Goal: Information Seeking & Learning: Learn about a topic

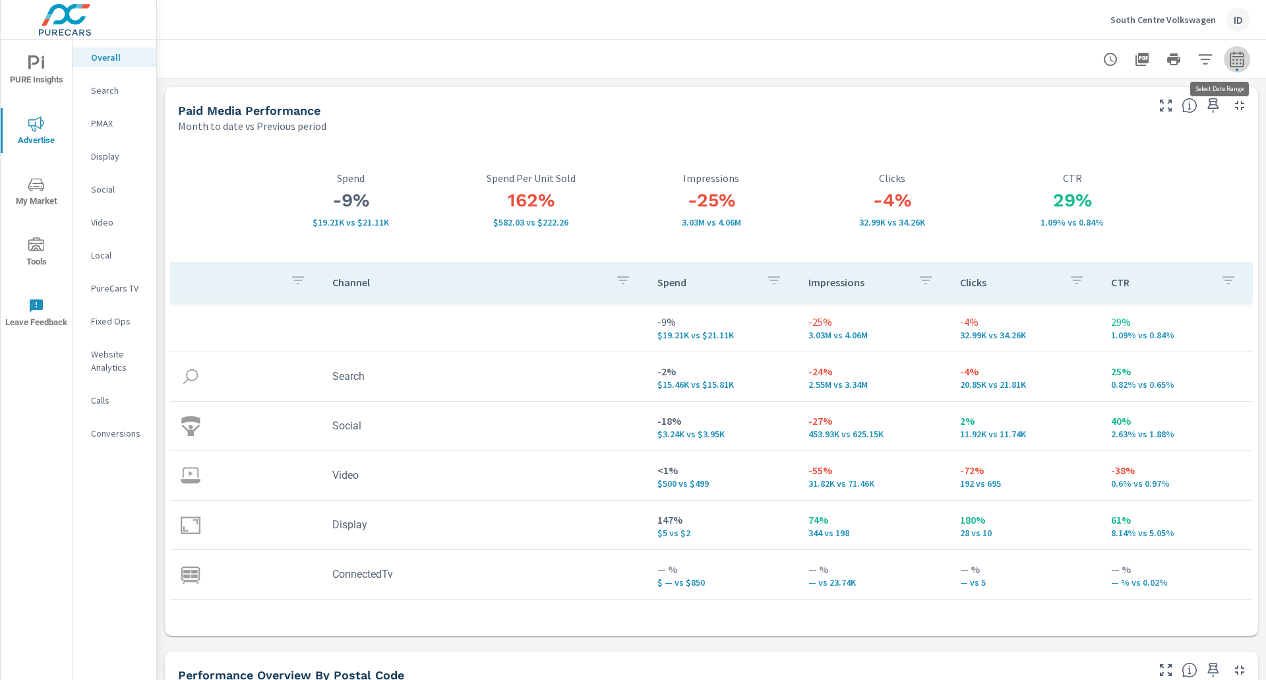
click at [1229, 53] on icon "button" at bounding box center [1237, 59] width 16 height 16
select select "Month to date"
select select "Previous period"
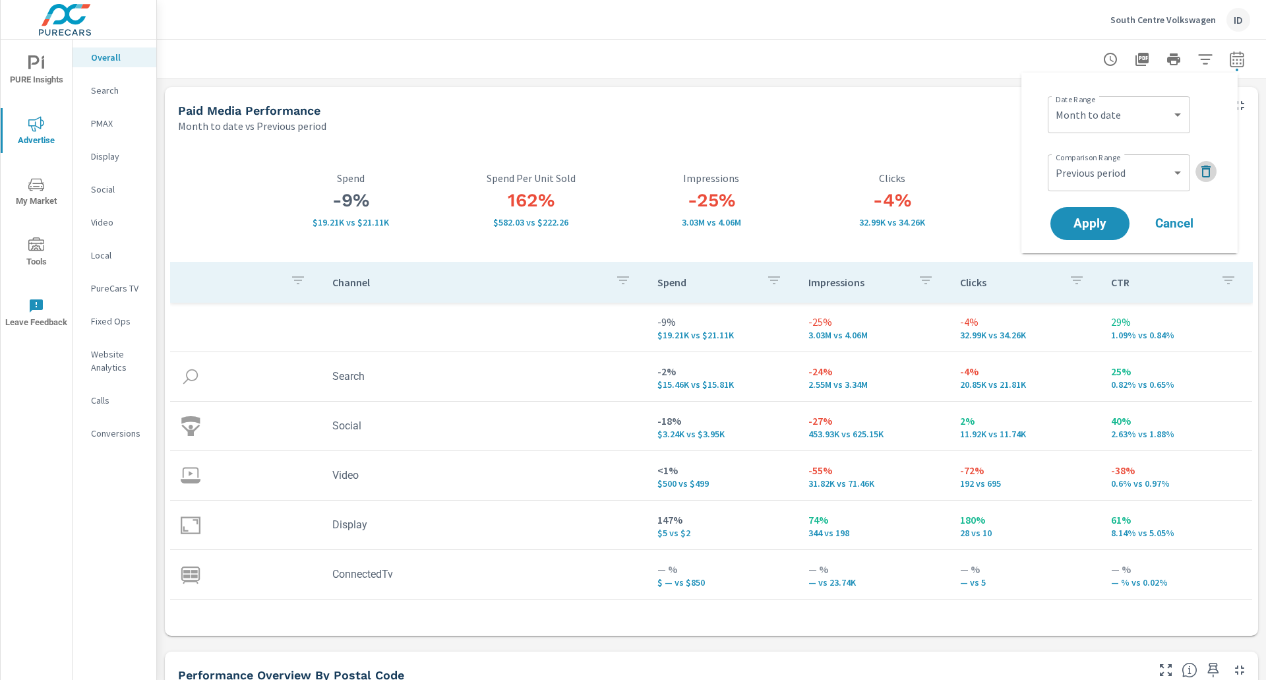
click at [1211, 174] on icon "button" at bounding box center [1206, 171] width 16 height 16
click at [1100, 190] on span "Apply" at bounding box center [1090, 187] width 54 height 13
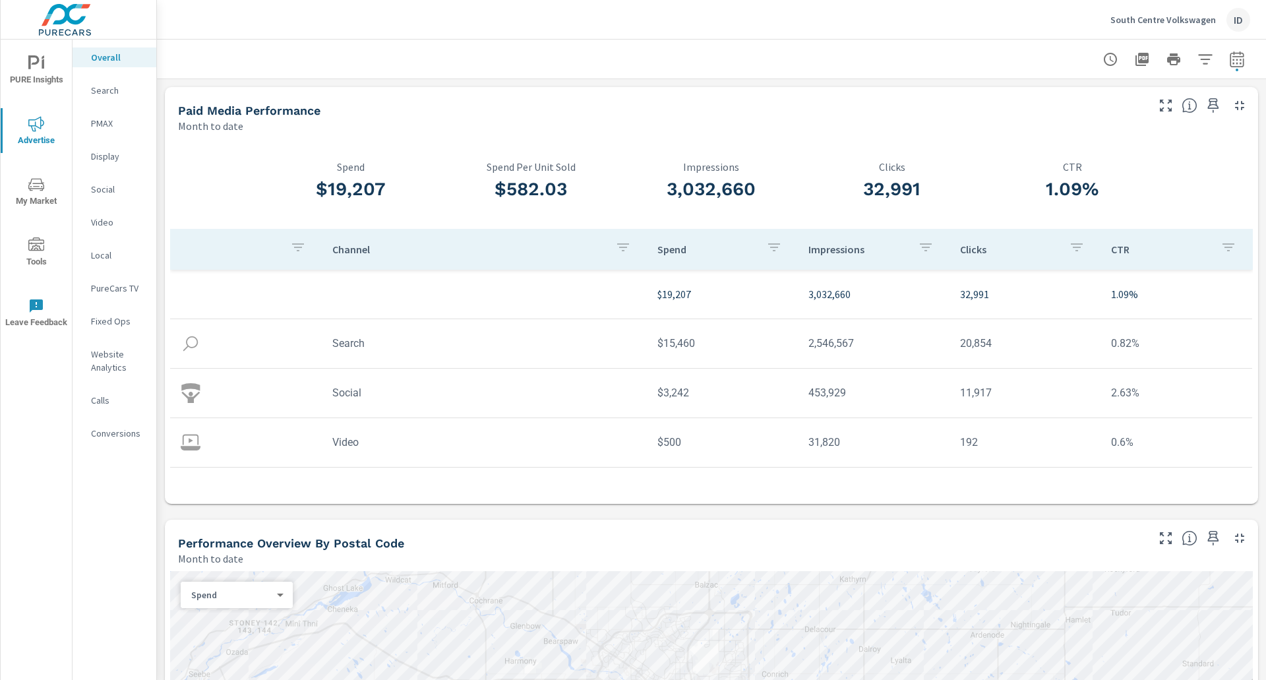
scroll to position [39, 0]
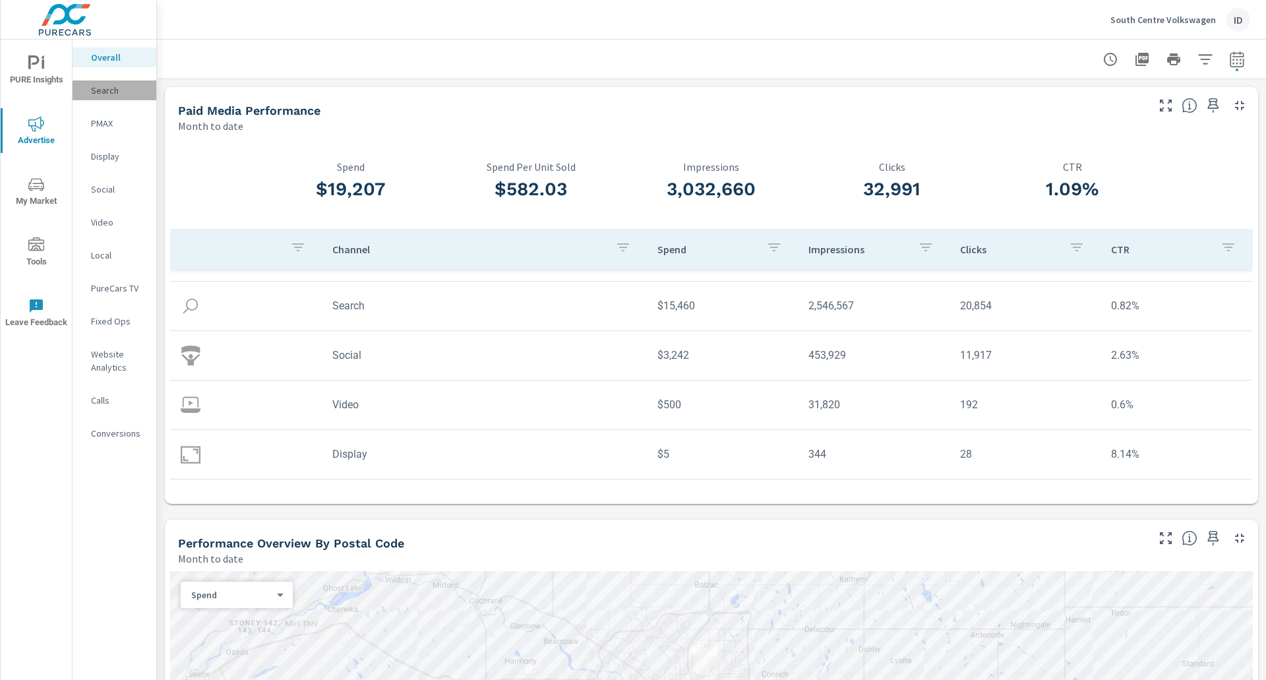
click at [97, 86] on p "Search" at bounding box center [118, 90] width 55 height 13
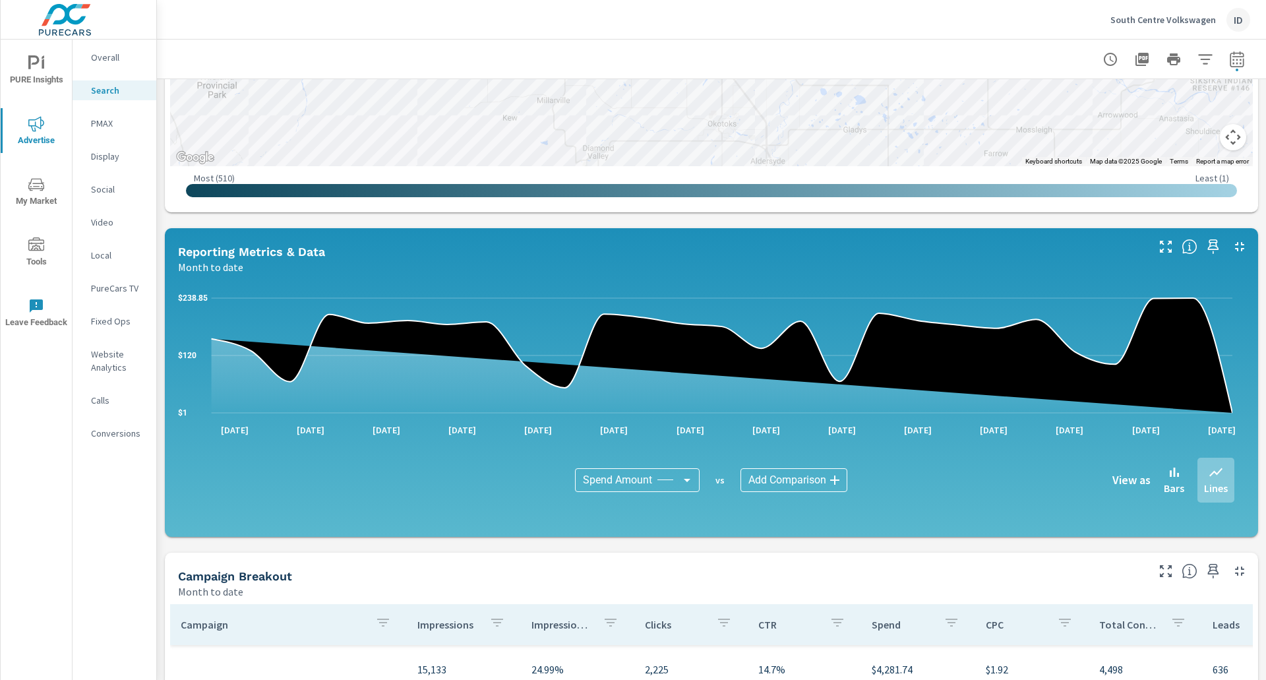
scroll to position [471, 0]
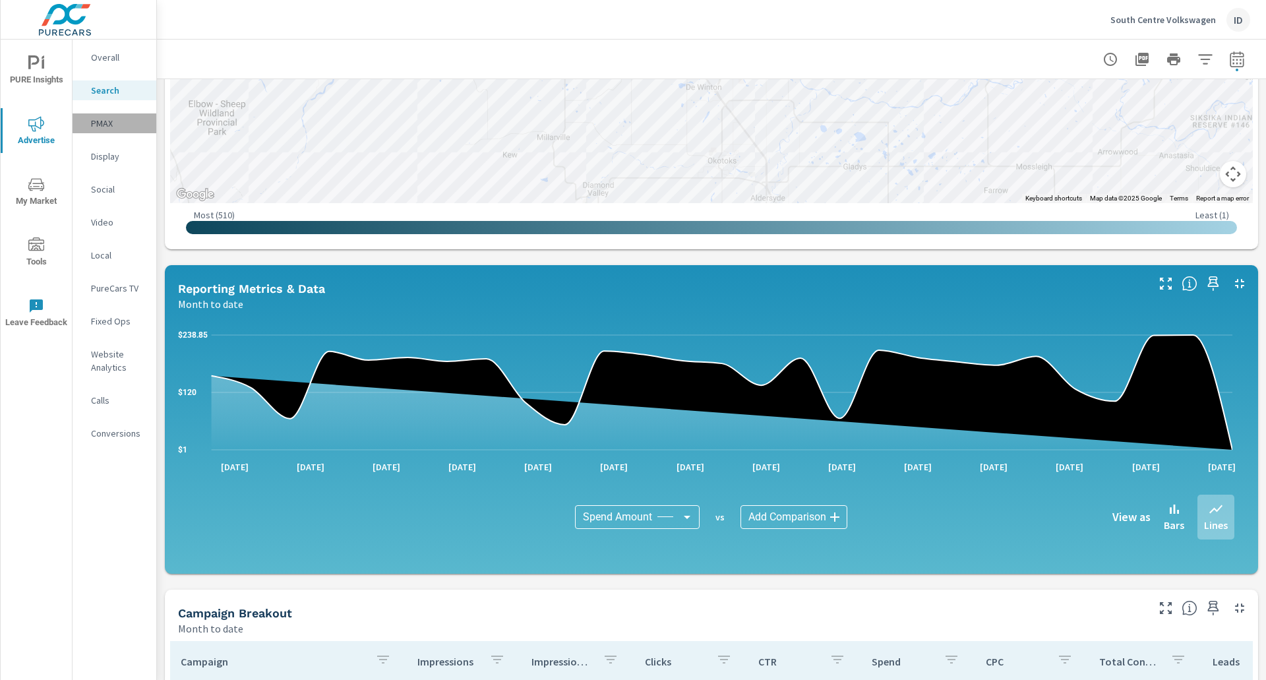
click at [116, 121] on p "PMAX" at bounding box center [118, 123] width 55 height 13
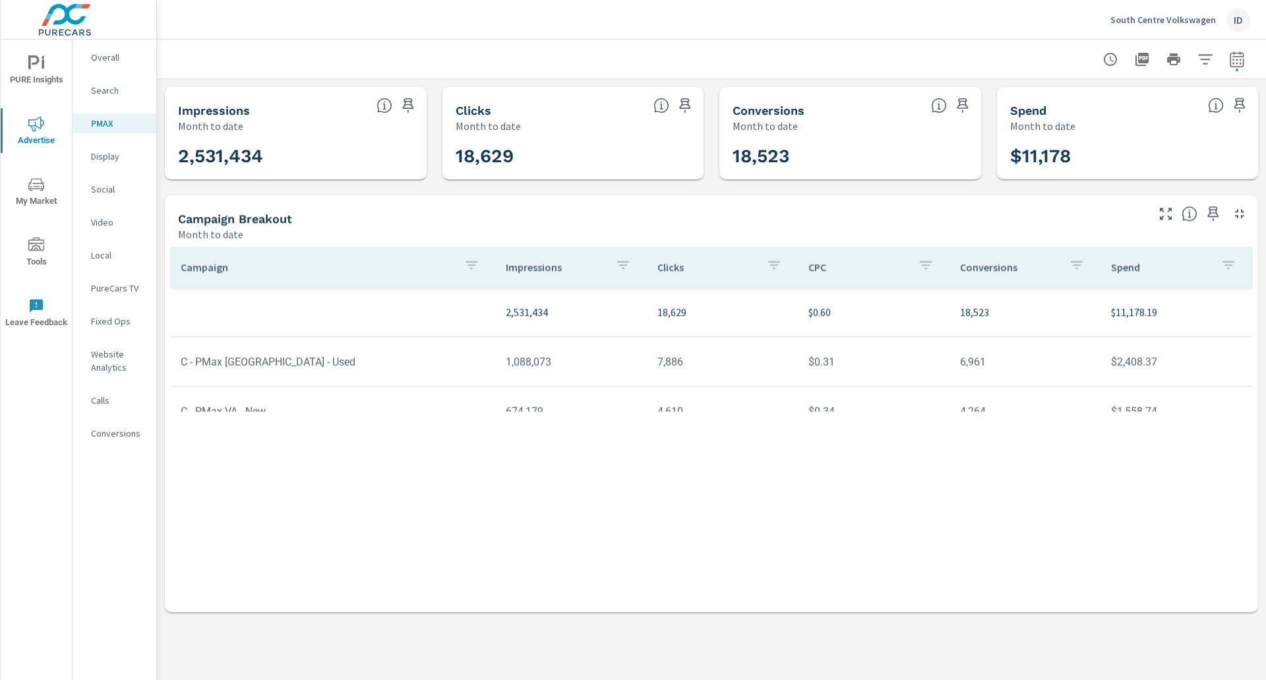
scroll to position [49, 0]
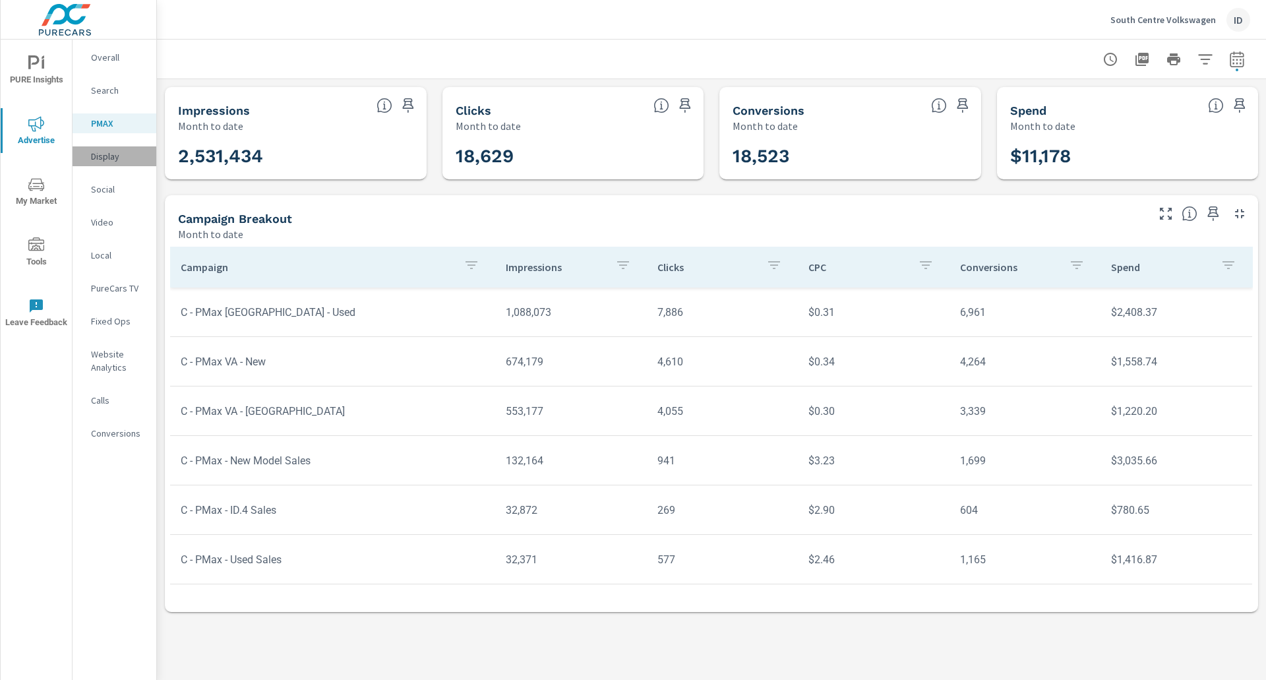
click at [100, 148] on div "Display" at bounding box center [115, 156] width 84 height 20
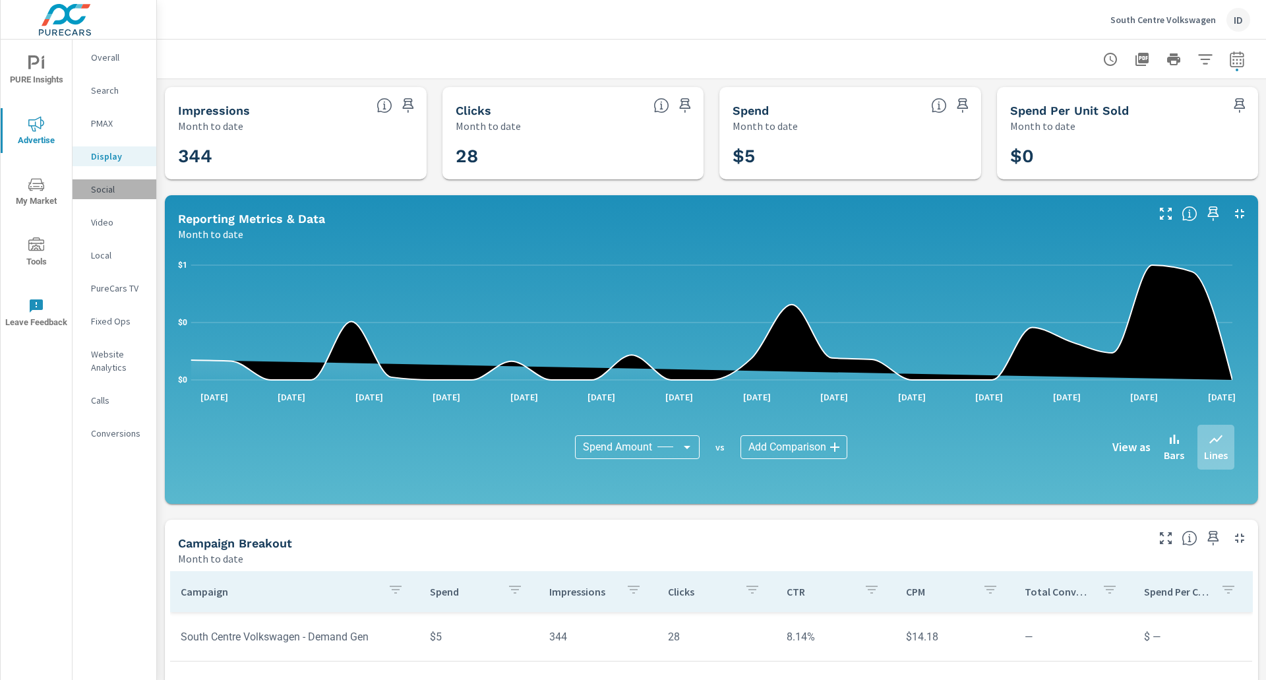
click at [103, 194] on p "Social" at bounding box center [118, 189] width 55 height 13
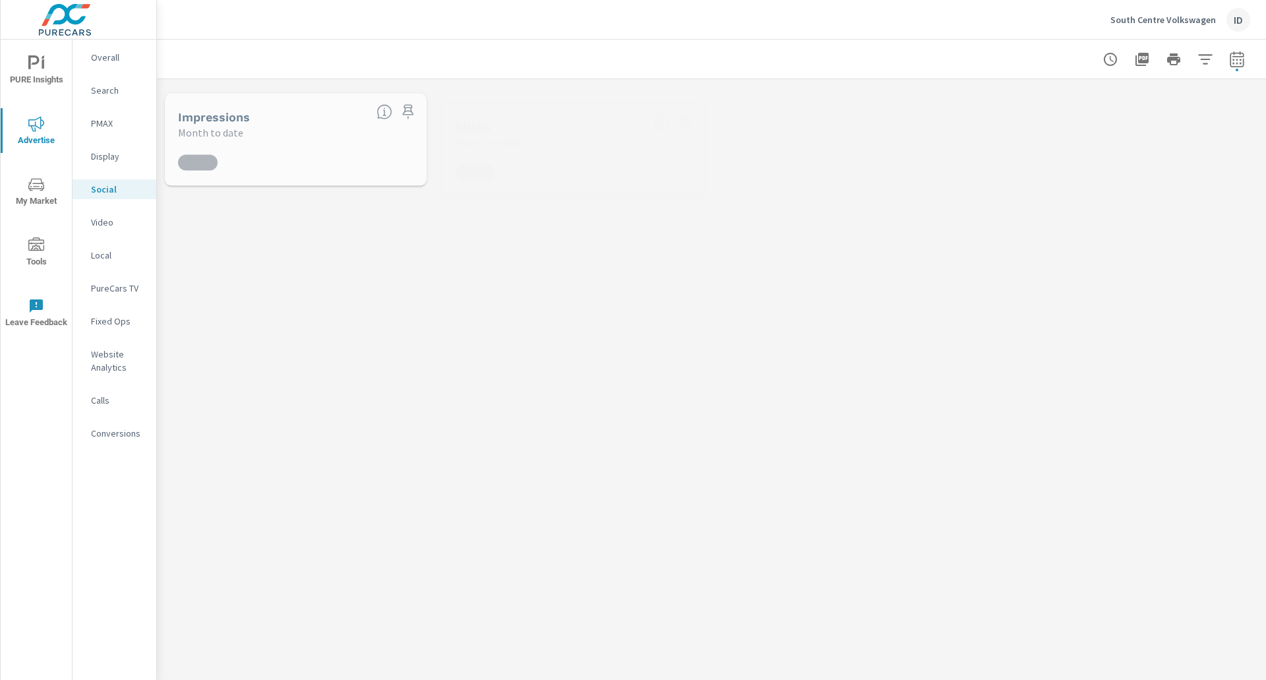
click at [104, 220] on p "Video" at bounding box center [118, 222] width 55 height 13
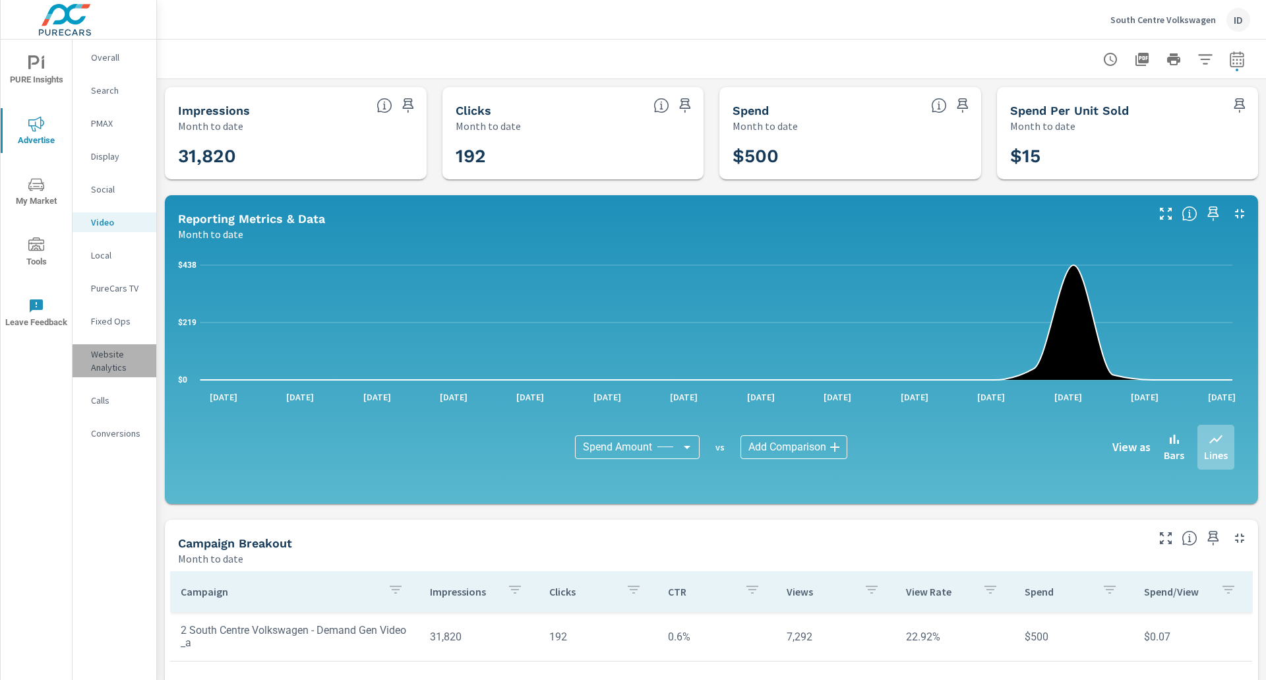
click at [111, 364] on p "Website Analytics" at bounding box center [118, 360] width 55 height 26
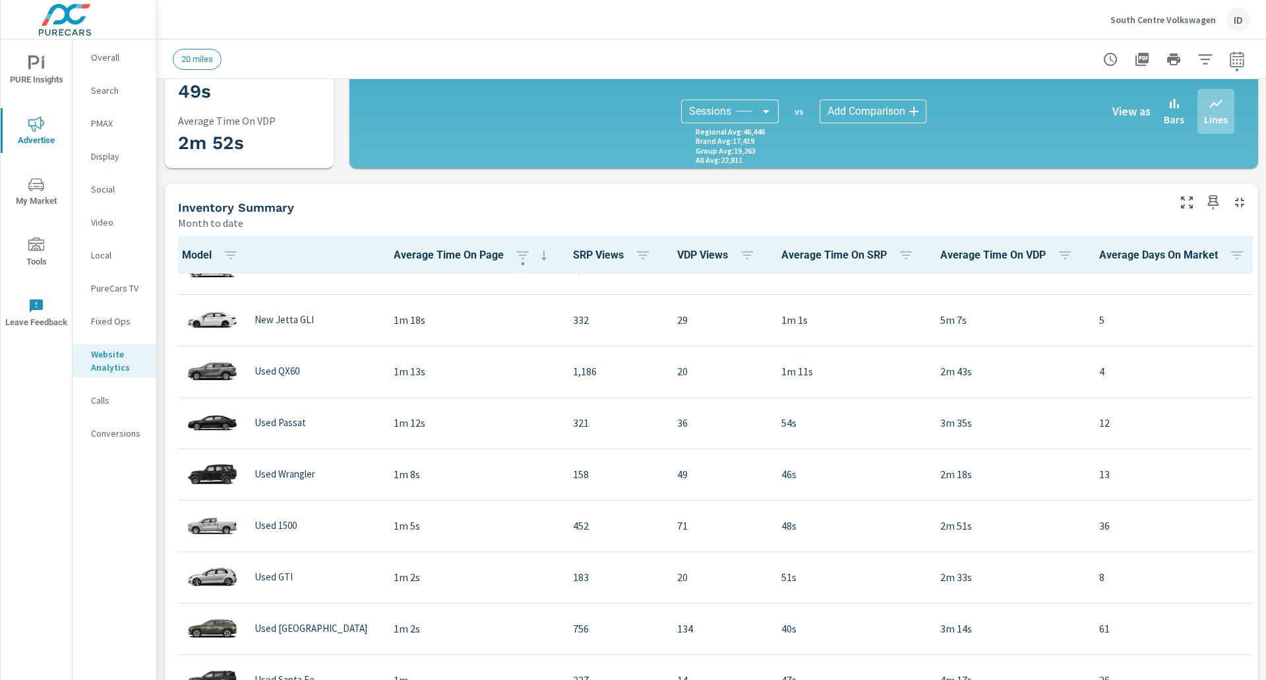
scroll to position [1213, 0]
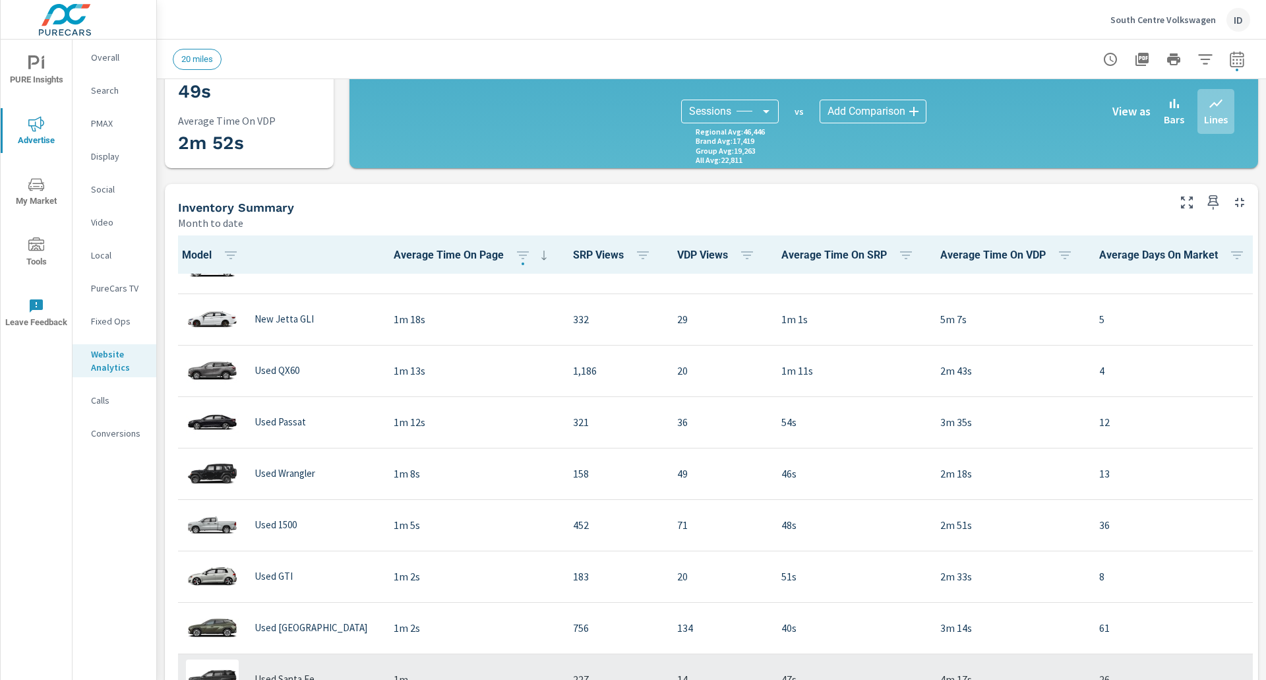
scroll to position [1263, 3]
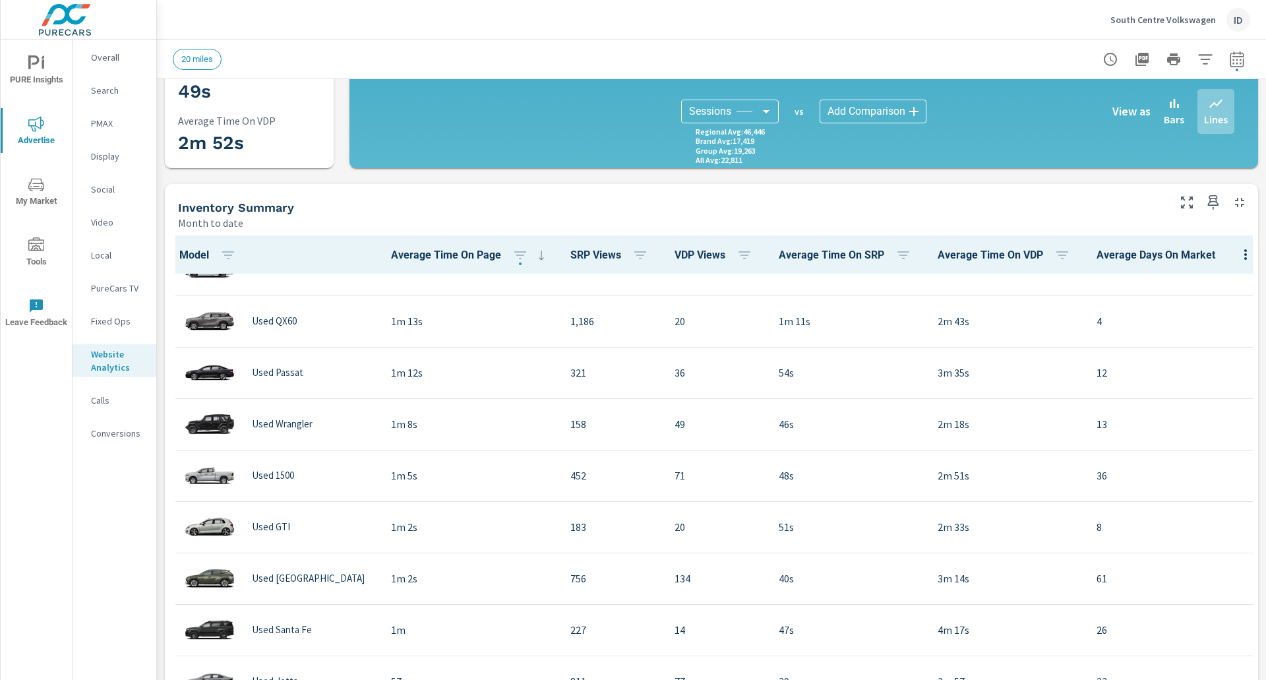
click at [39, 415] on div "PURE Insights Advertise My Market Tools Leave Feedback" at bounding box center [37, 360] width 72 height 640
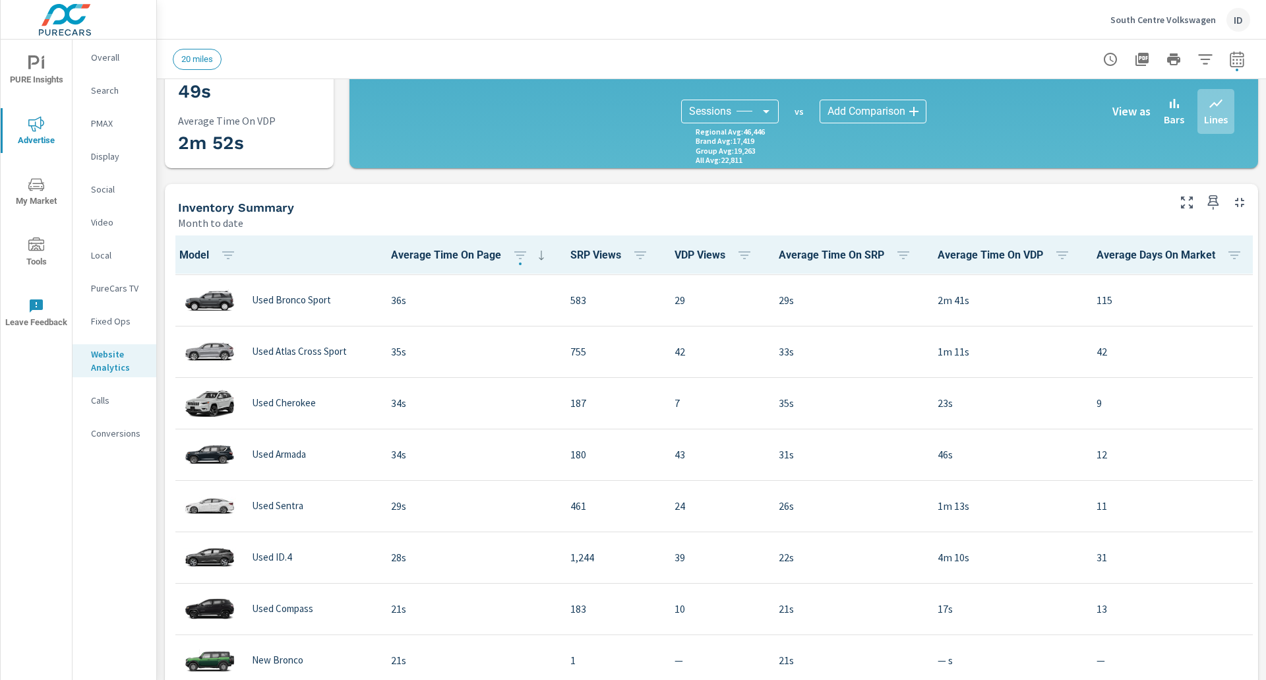
scroll to position [2858, 6]
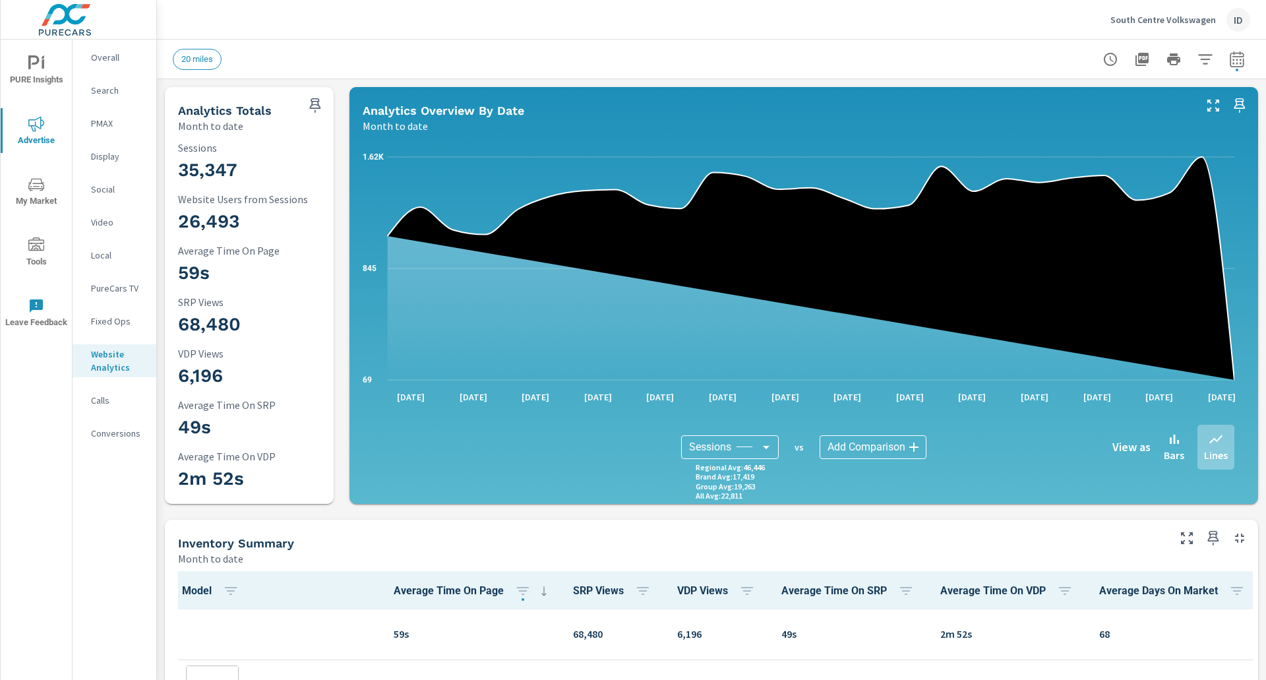
scroll to position [360, 0]
click at [100, 442] on div "Conversions" at bounding box center [115, 433] width 84 height 20
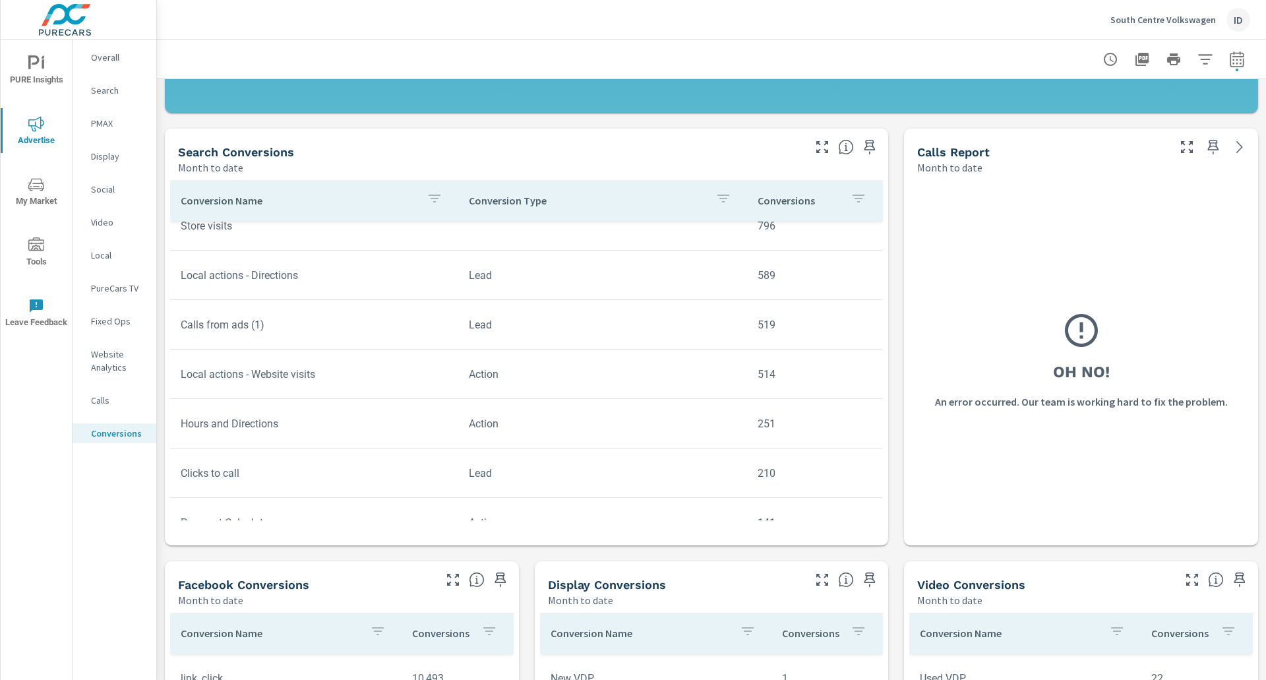
scroll to position [268, 0]
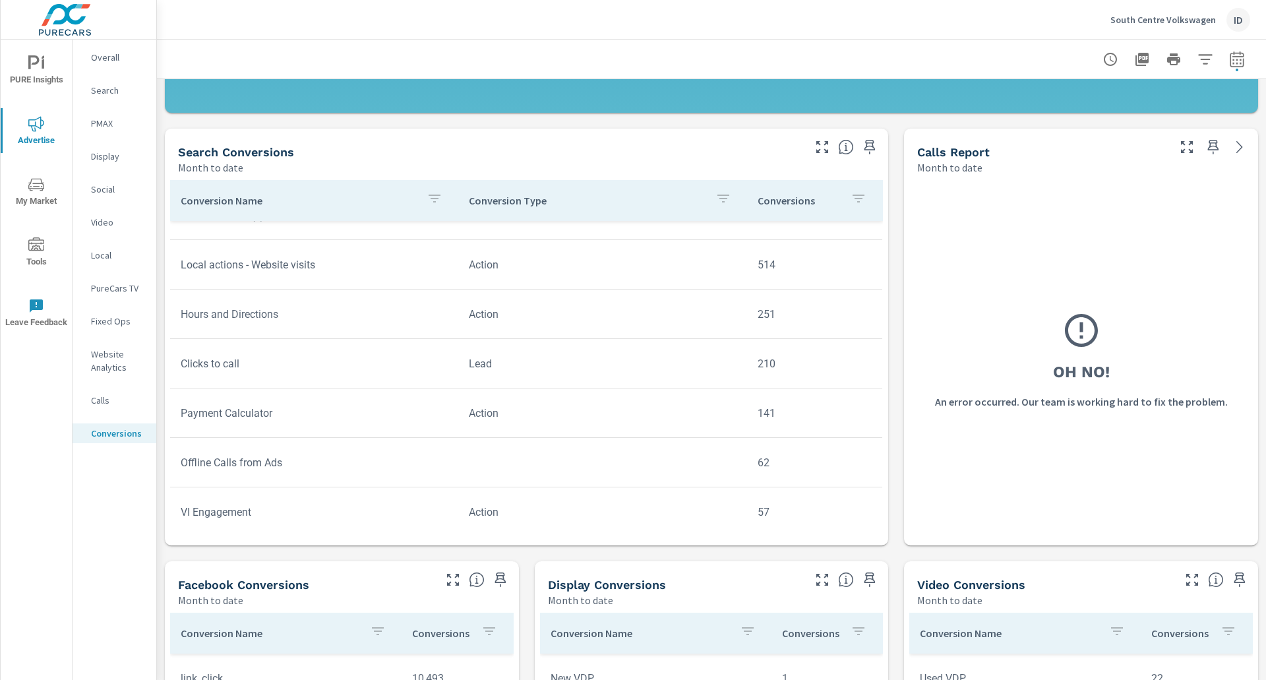
scroll to position [434, 0]
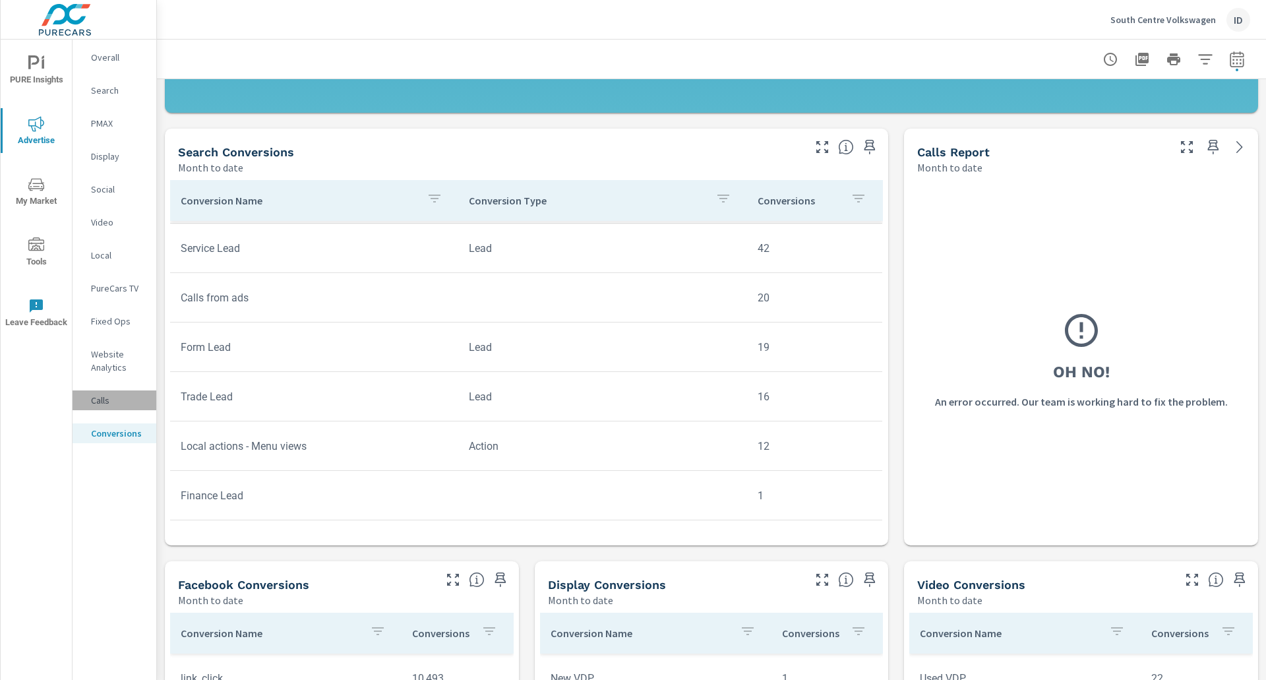
click at [87, 405] on div "Calls" at bounding box center [115, 400] width 84 height 20
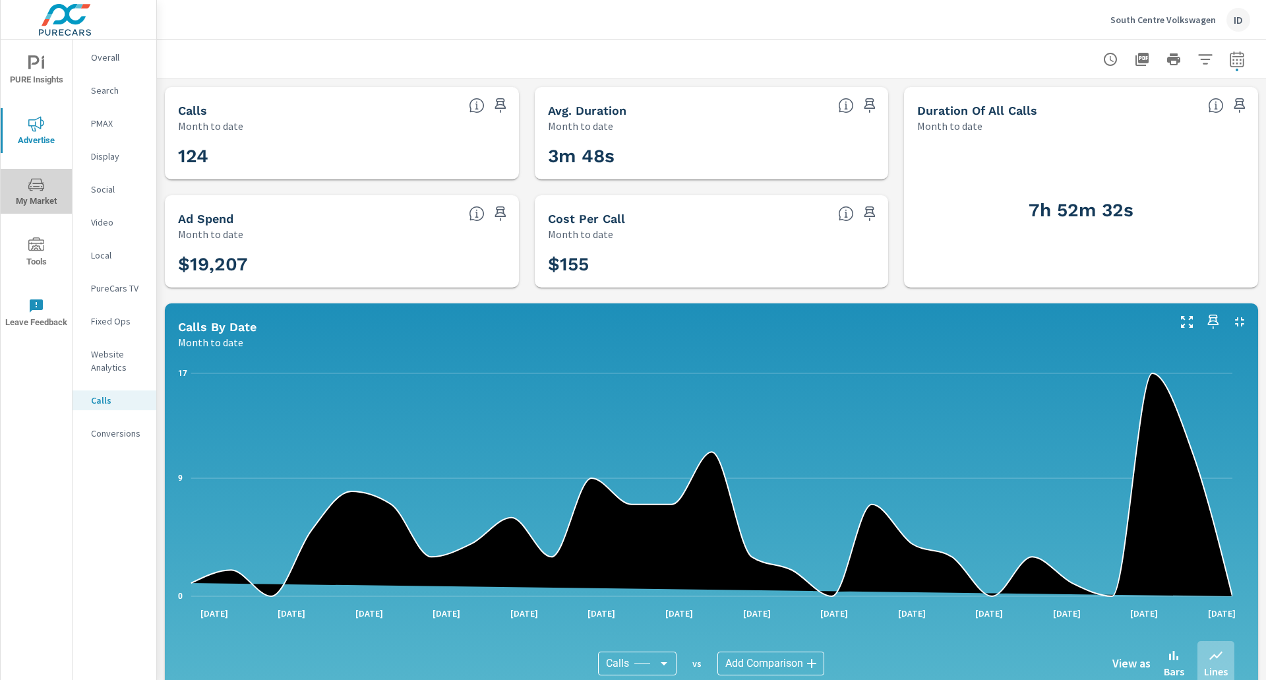
click at [37, 194] on span "My Market" at bounding box center [36, 193] width 63 height 32
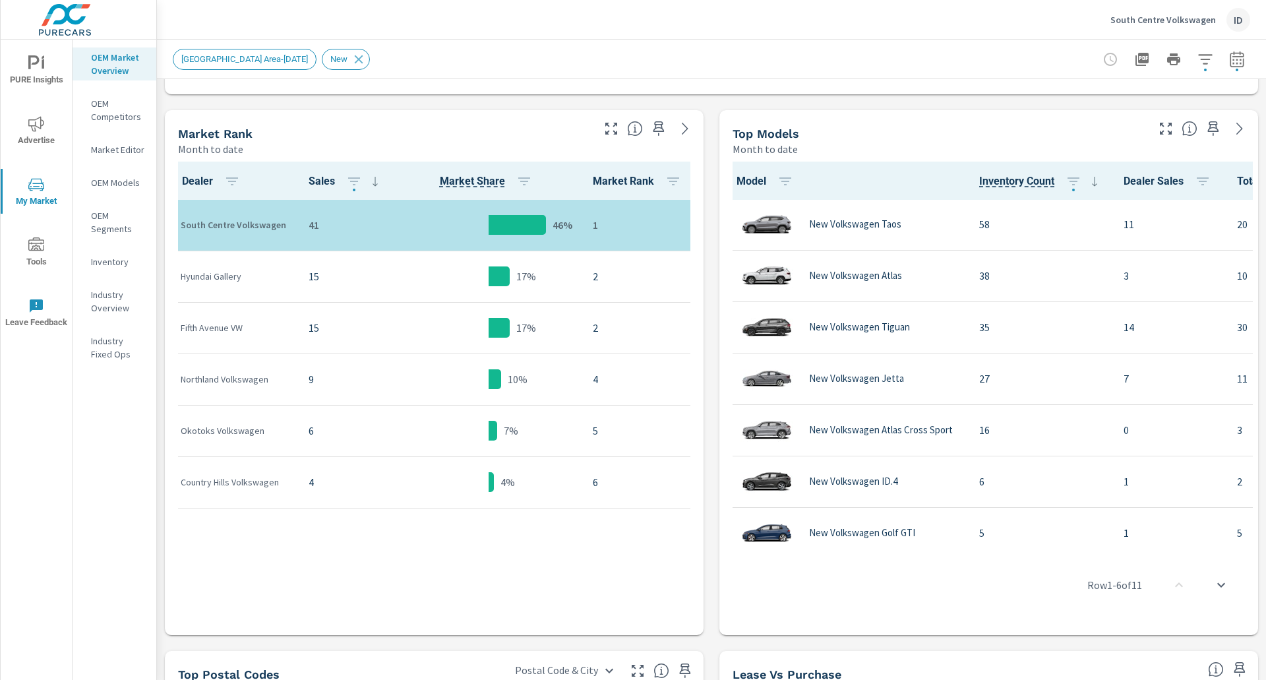
scroll to position [625, 0]
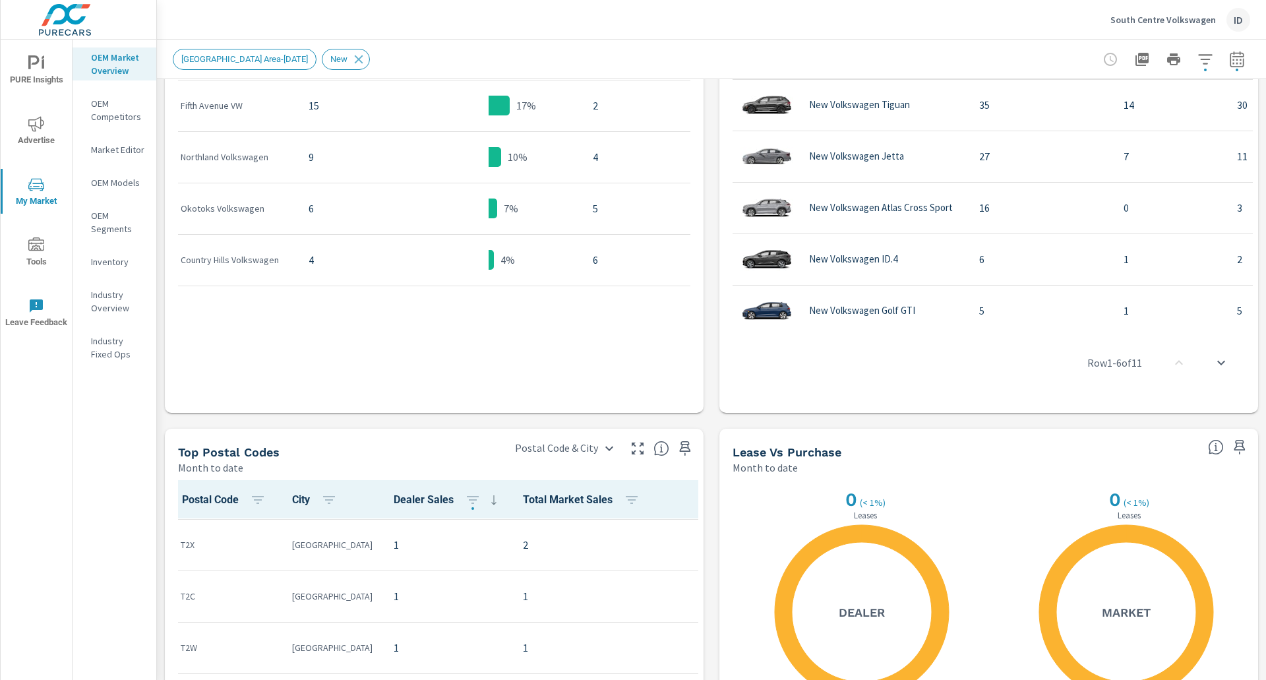
scroll to position [260, 0]
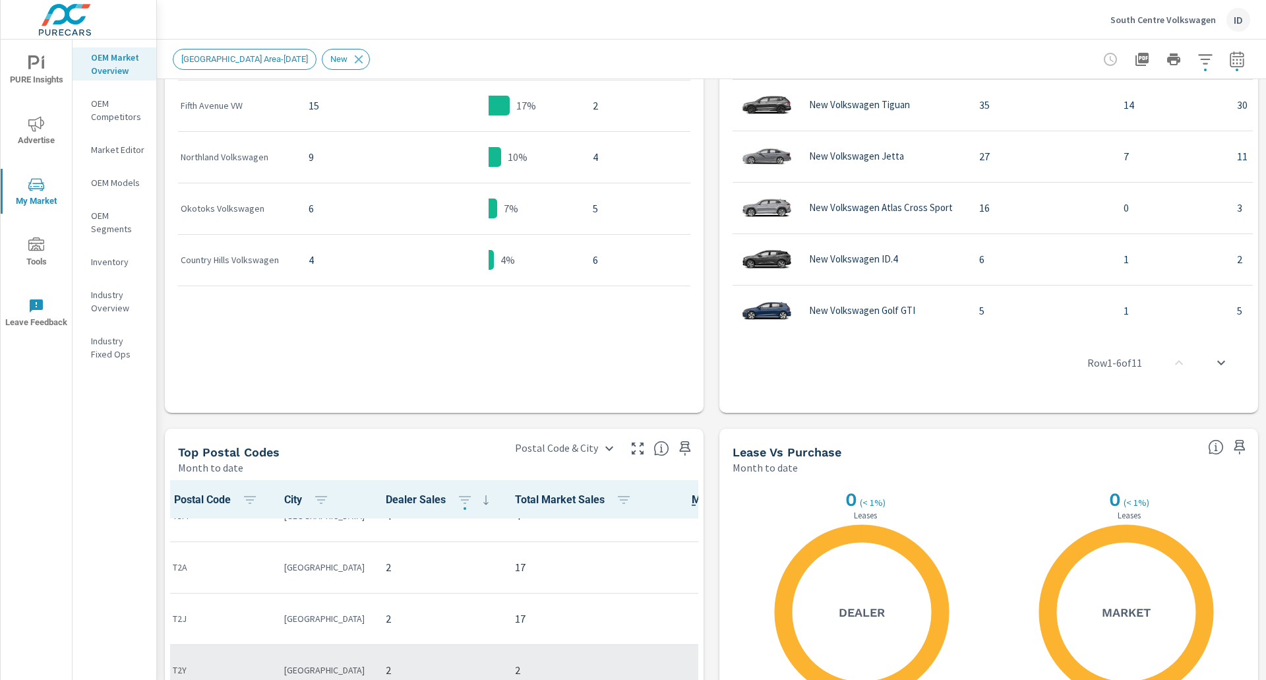
scroll to position [0, 8]
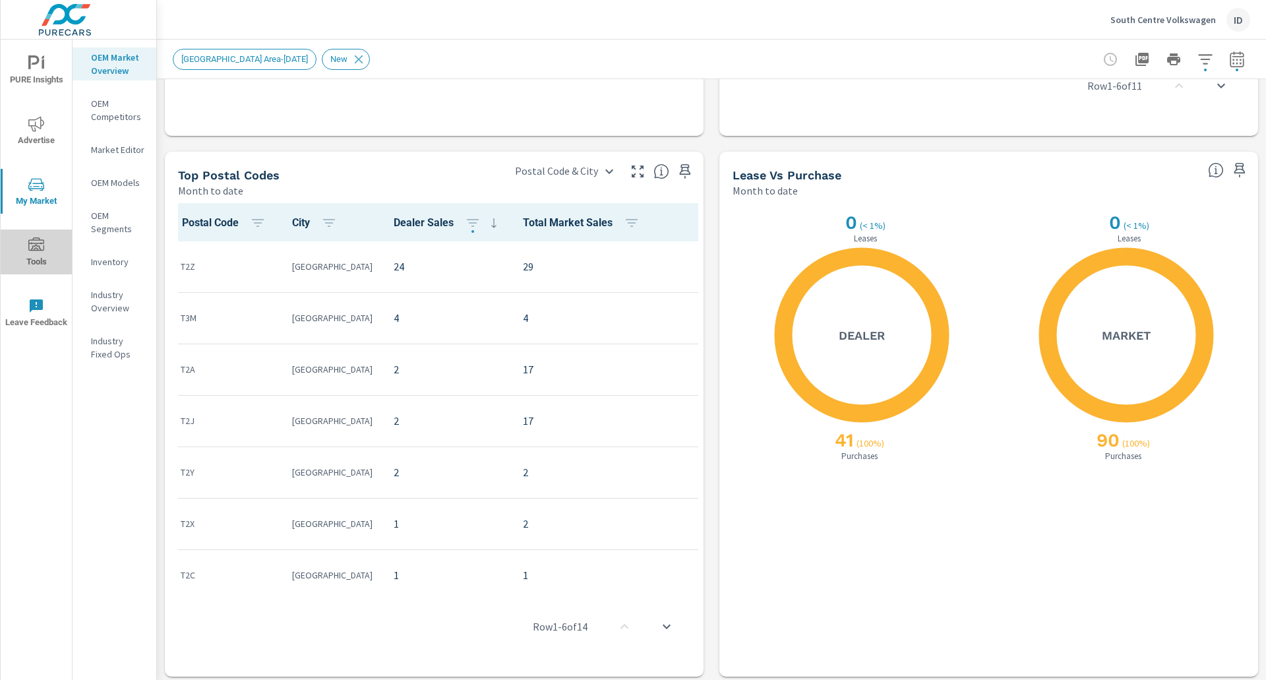
click at [20, 245] on span "Tools" at bounding box center [36, 253] width 63 height 32
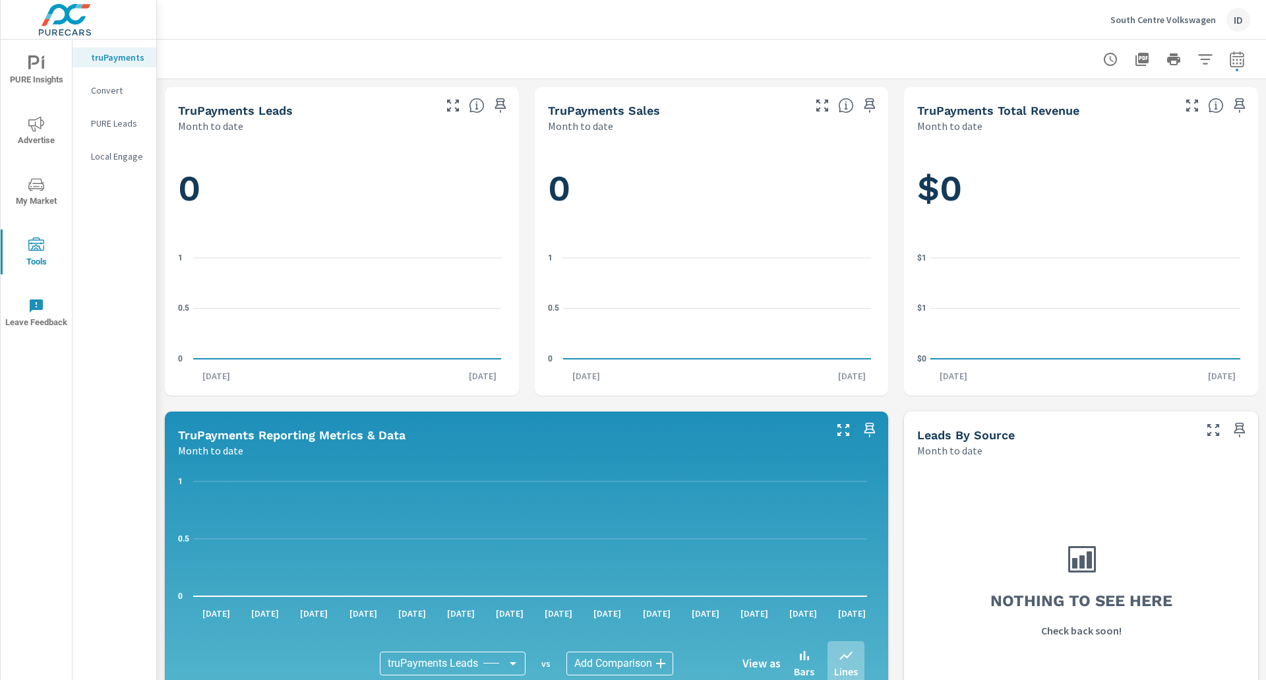
click at [32, 76] on span "PURE Insights" at bounding box center [36, 71] width 63 height 32
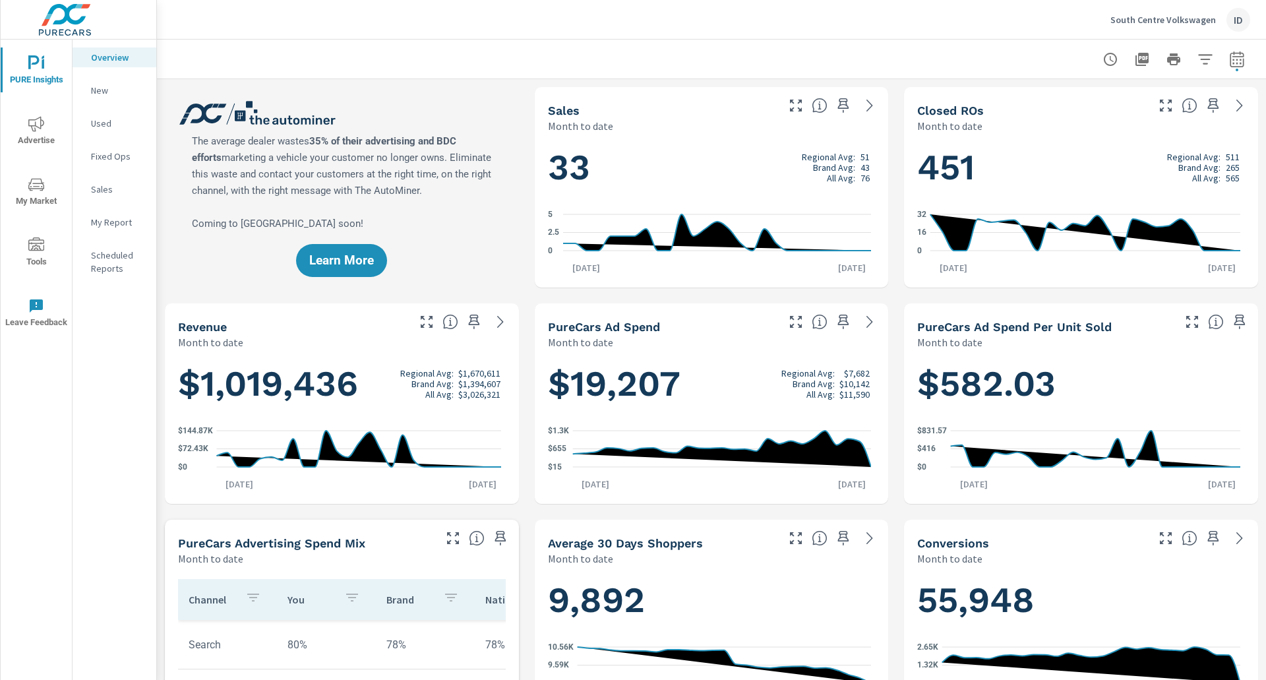
scroll to position [1, 0]
click at [1134, 63] on icon "button" at bounding box center [1142, 59] width 16 height 16
click at [410, 33] on div "South Centre Volkswagen ID" at bounding box center [711, 19] width 1077 height 39
click at [364, 223] on div "Learn More" at bounding box center [342, 187] width 354 height 200
click at [120, 90] on p "New" at bounding box center [118, 90] width 55 height 13
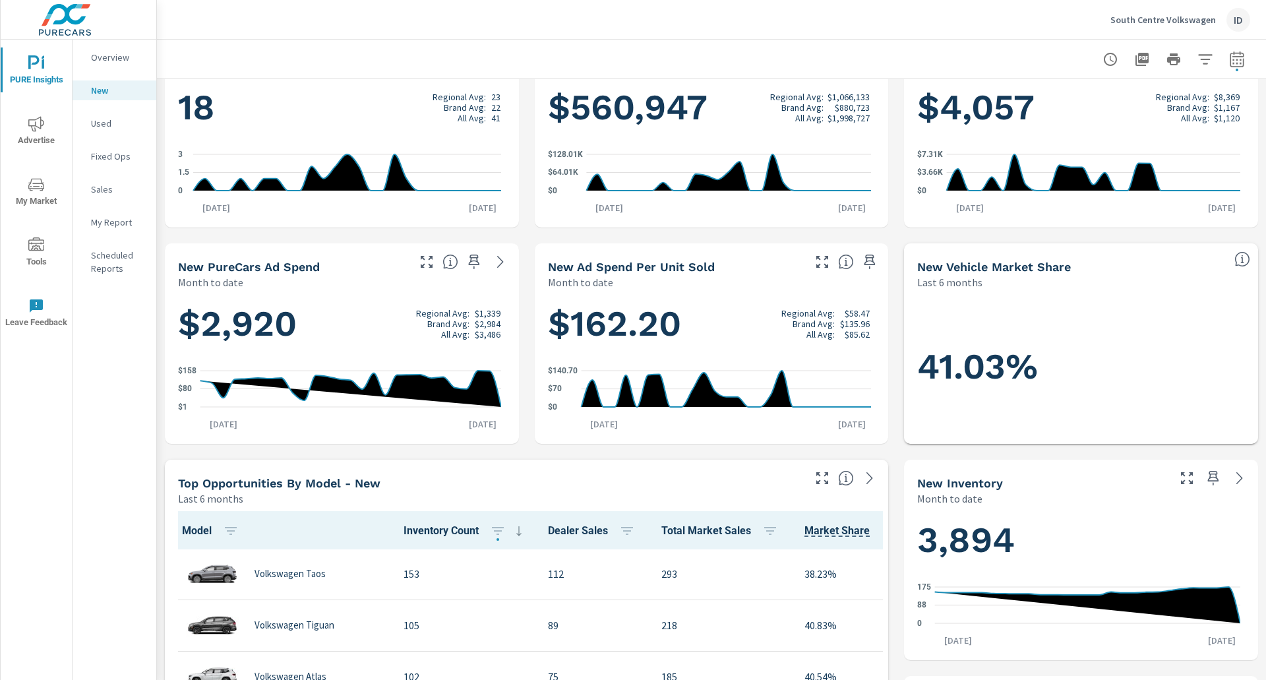
scroll to position [37, 0]
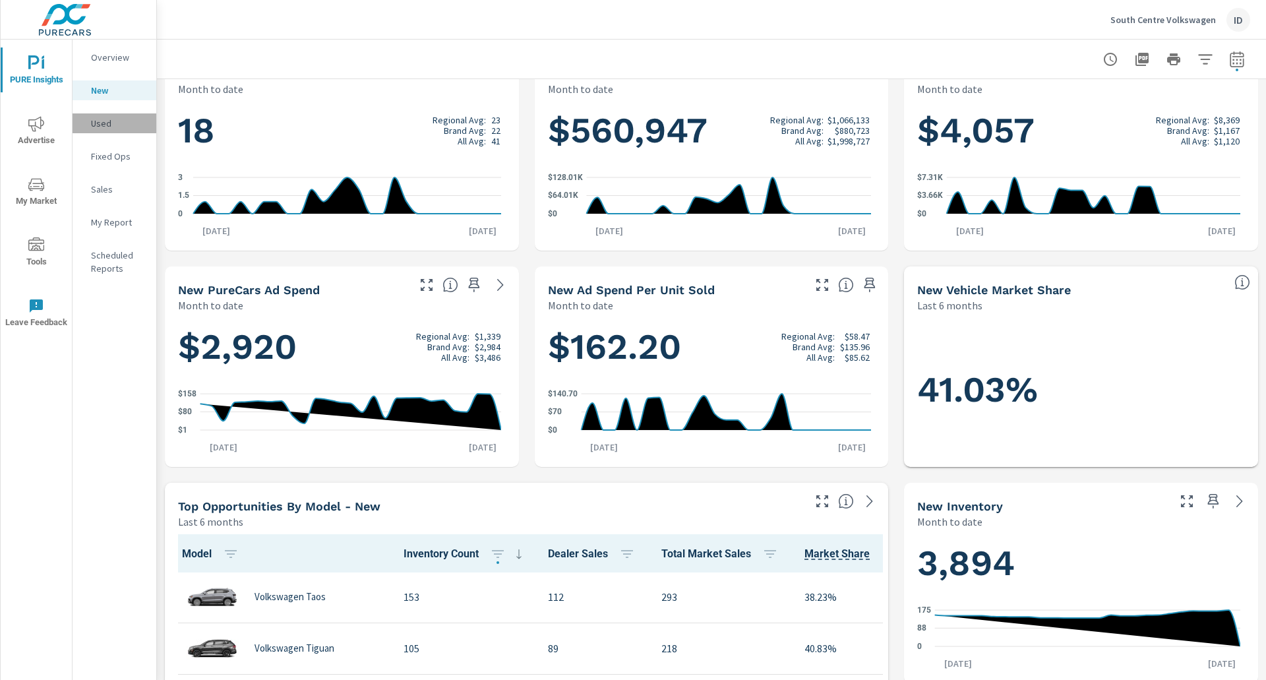
click at [105, 117] on p "Used" at bounding box center [118, 123] width 55 height 13
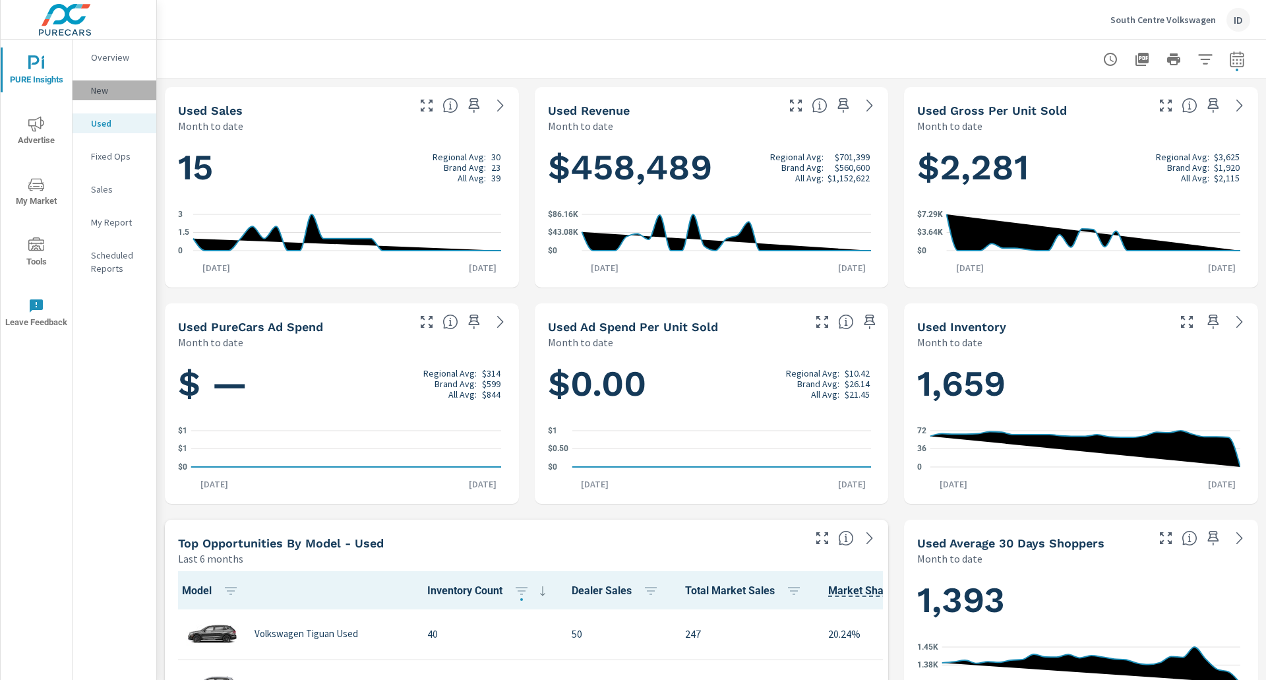
click at [106, 96] on p "New" at bounding box center [118, 90] width 55 height 13
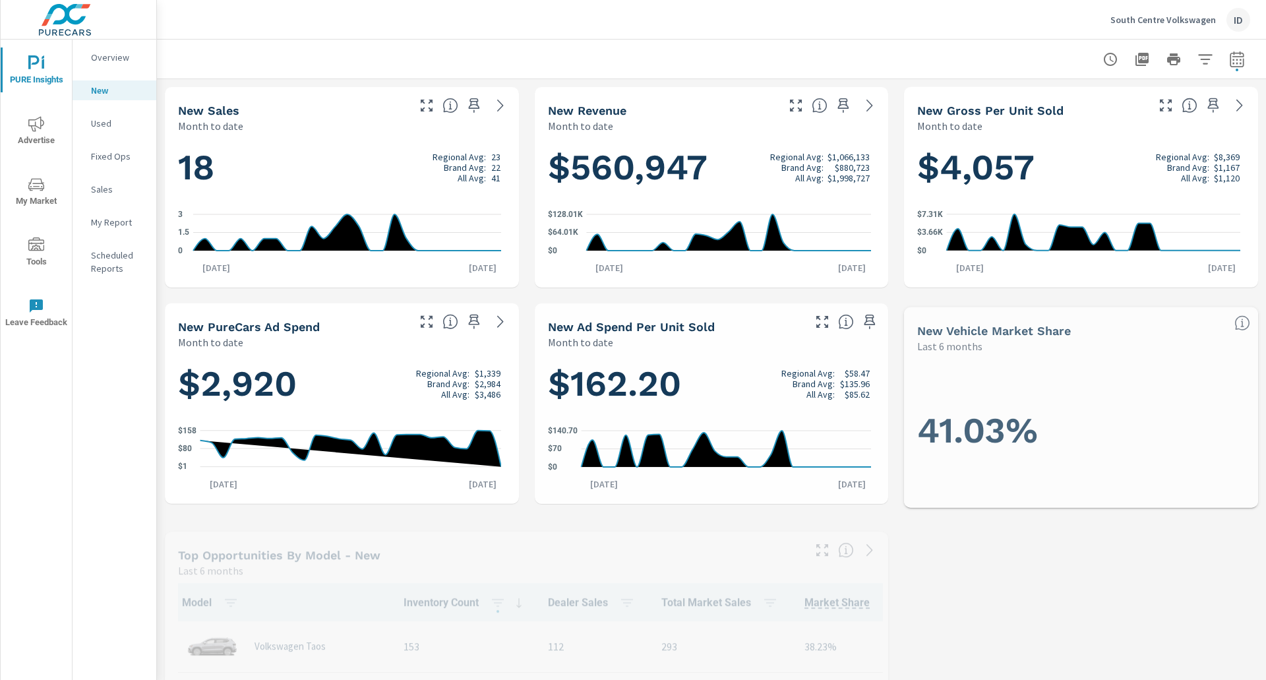
scroll to position [1, 0]
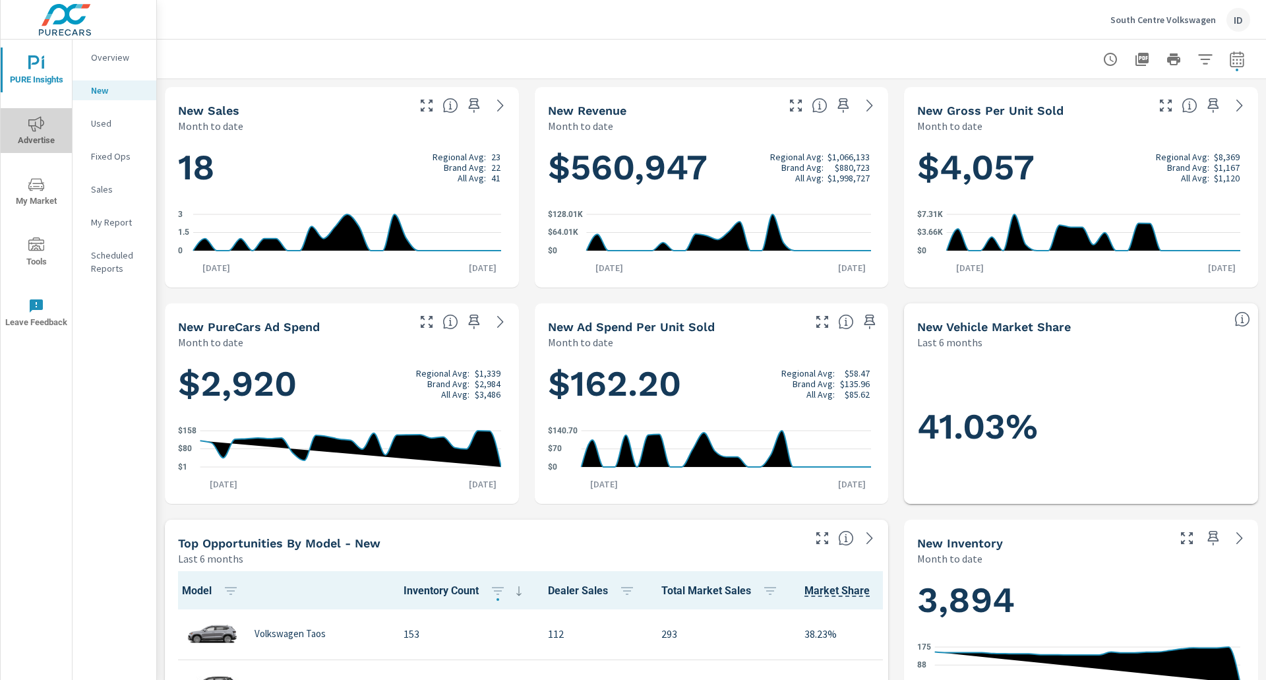
click at [41, 125] on icon "nav menu" at bounding box center [36, 123] width 16 height 15
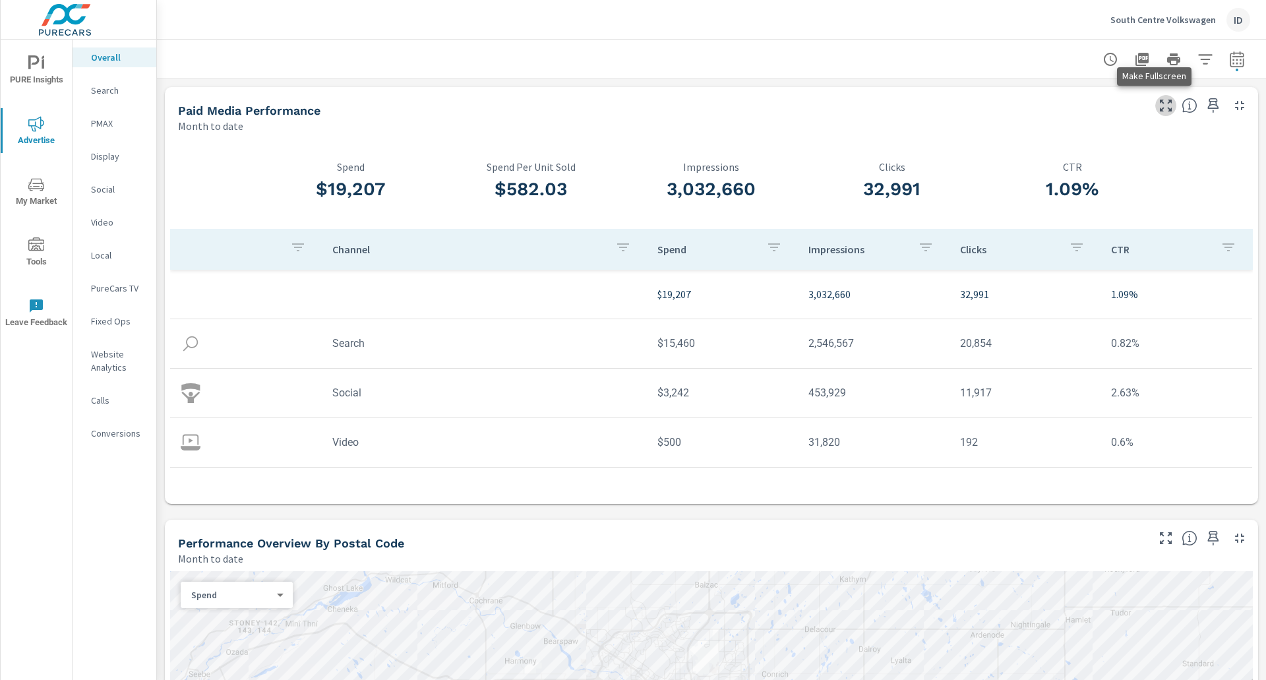
click at [1155, 108] on button "button" at bounding box center [1165, 105] width 21 height 21
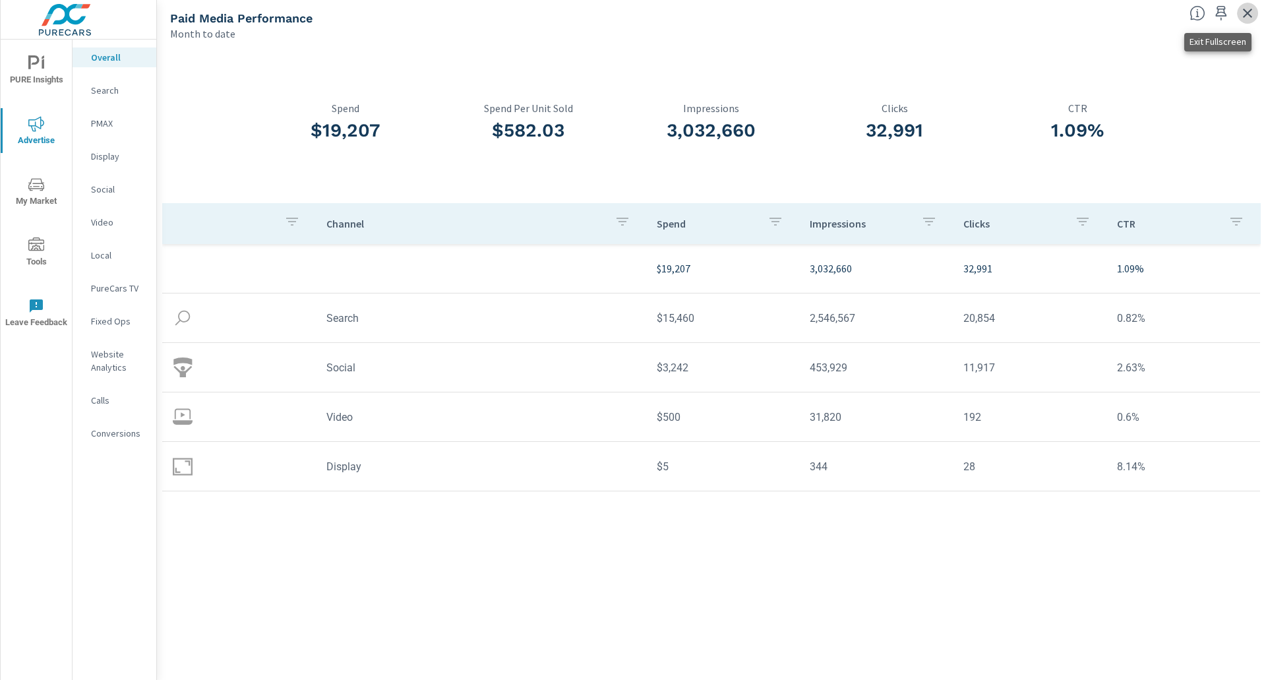
click at [1249, 13] on icon "button" at bounding box center [1247, 13] width 16 height 16
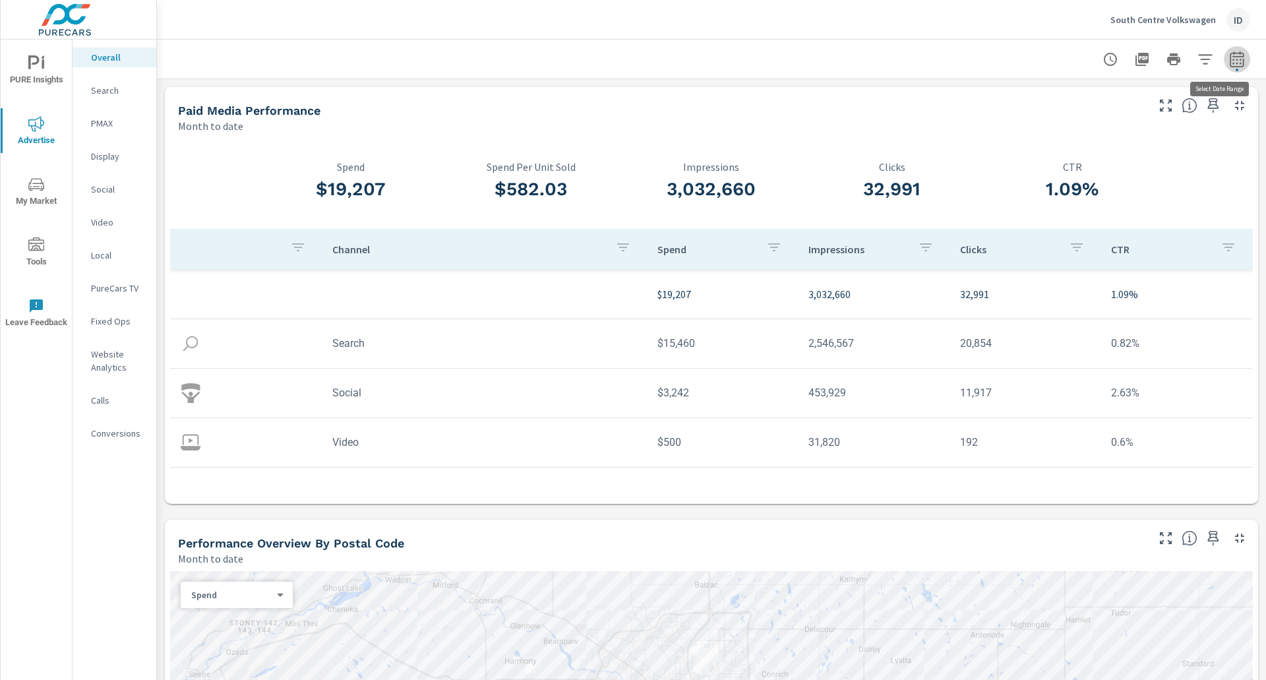
click at [1229, 54] on icon "button" at bounding box center [1237, 59] width 16 height 16
select select "Month to date"
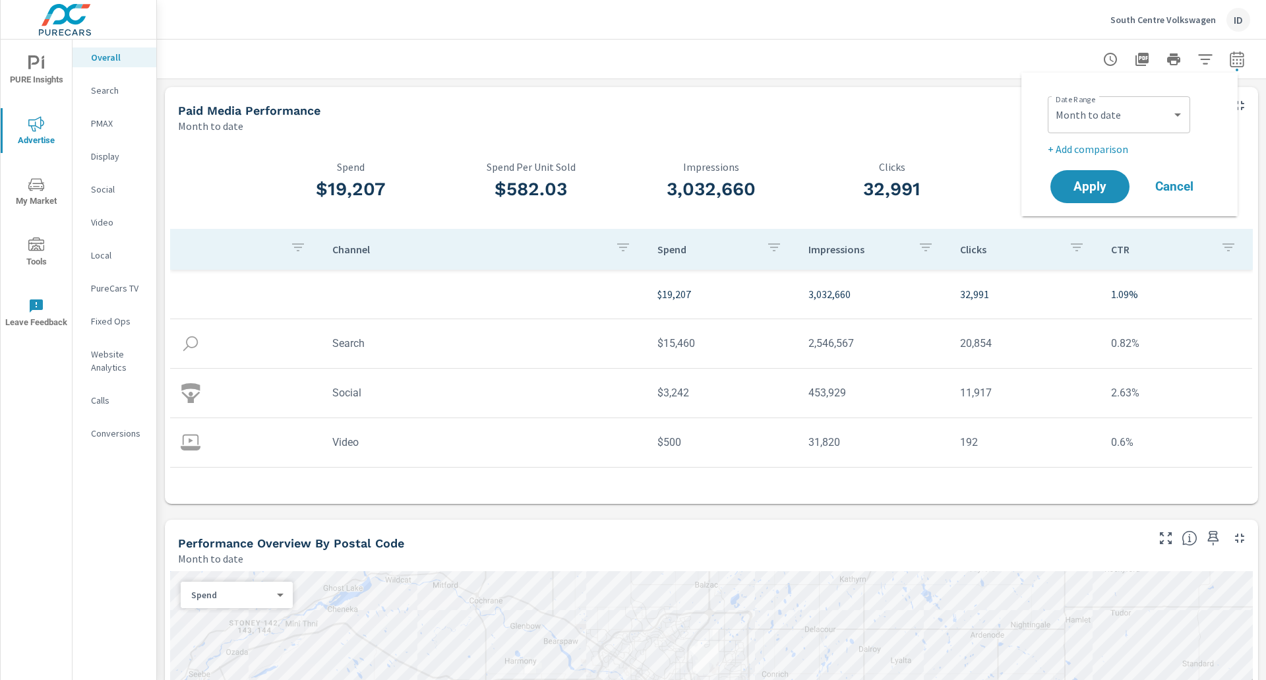
click at [1110, 146] on p "+ Add comparison" at bounding box center [1131, 149] width 169 height 16
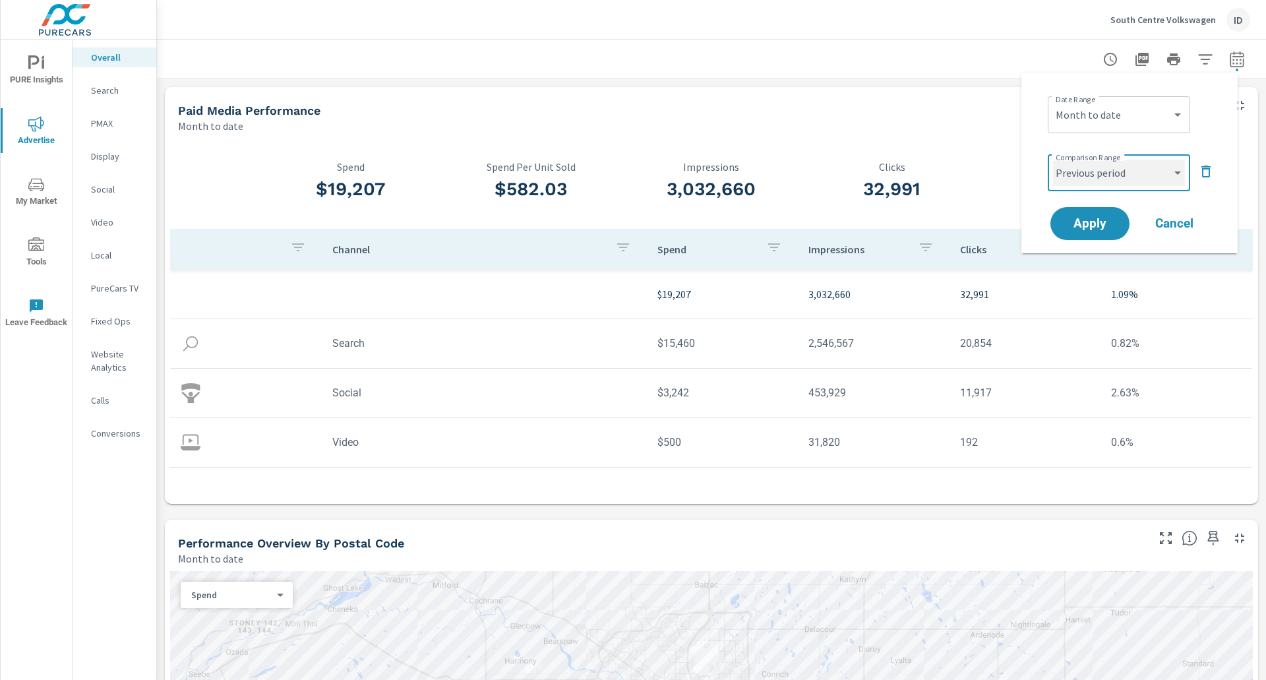
click at [1115, 177] on select "Custom Previous period Previous month Previous year" at bounding box center [1119, 173] width 132 height 26
click at [1053, 160] on select "Custom Previous period Previous month Previous year" at bounding box center [1119, 173] width 132 height 26
select select "Previous year"
click at [1080, 213] on button "Apply" at bounding box center [1090, 223] width 82 height 34
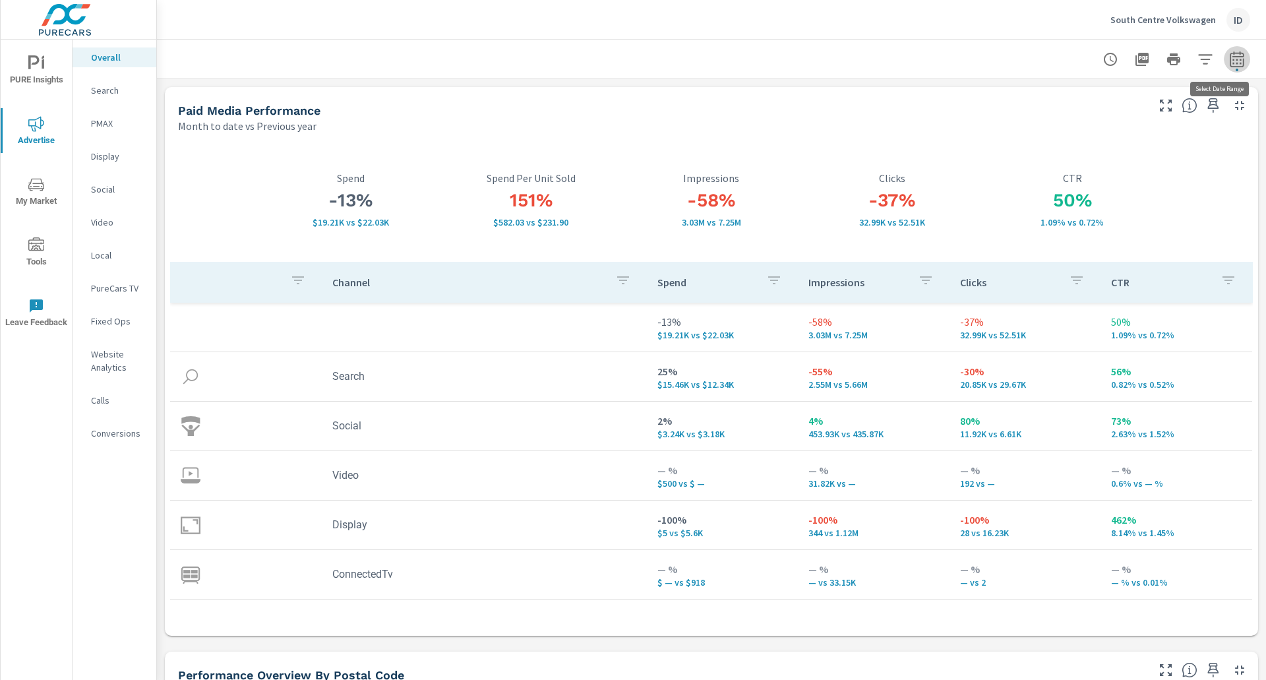
click at [1225, 71] on button "button" at bounding box center [1236, 59] width 26 height 26
select select "Month to date"
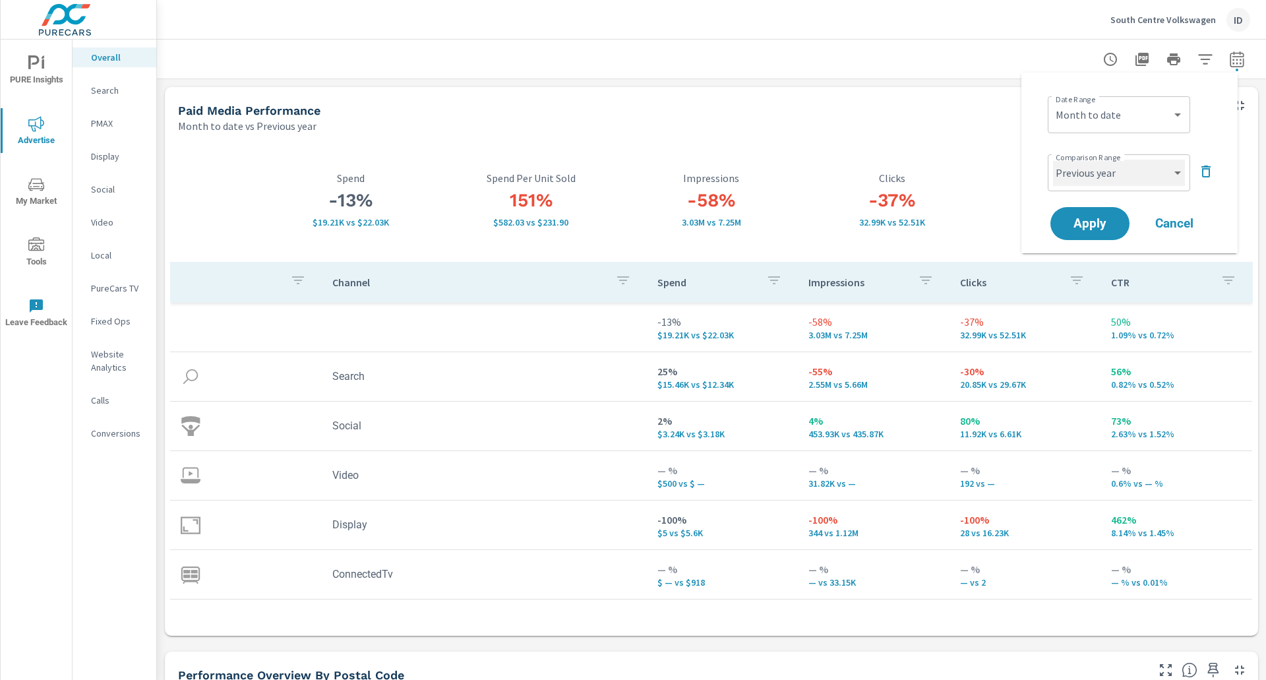
click at [1140, 185] on select "Custom Previous period Previous month Previous year" at bounding box center [1119, 173] width 132 height 26
click at [1053, 160] on select "Custom Previous period Previous month Previous year" at bounding box center [1119, 173] width 132 height 26
select select "Previous month"
click at [1100, 232] on button "Apply" at bounding box center [1090, 223] width 82 height 34
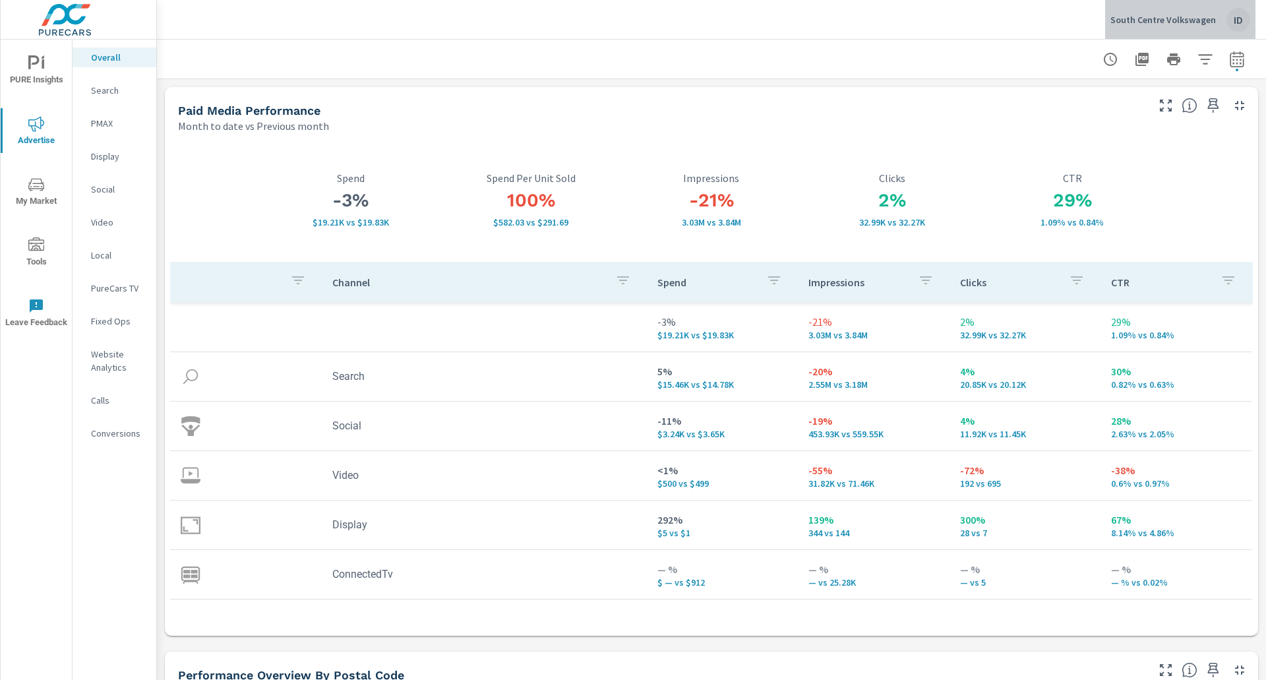
click at [1237, 19] on div "ID" at bounding box center [1238, 20] width 24 height 24
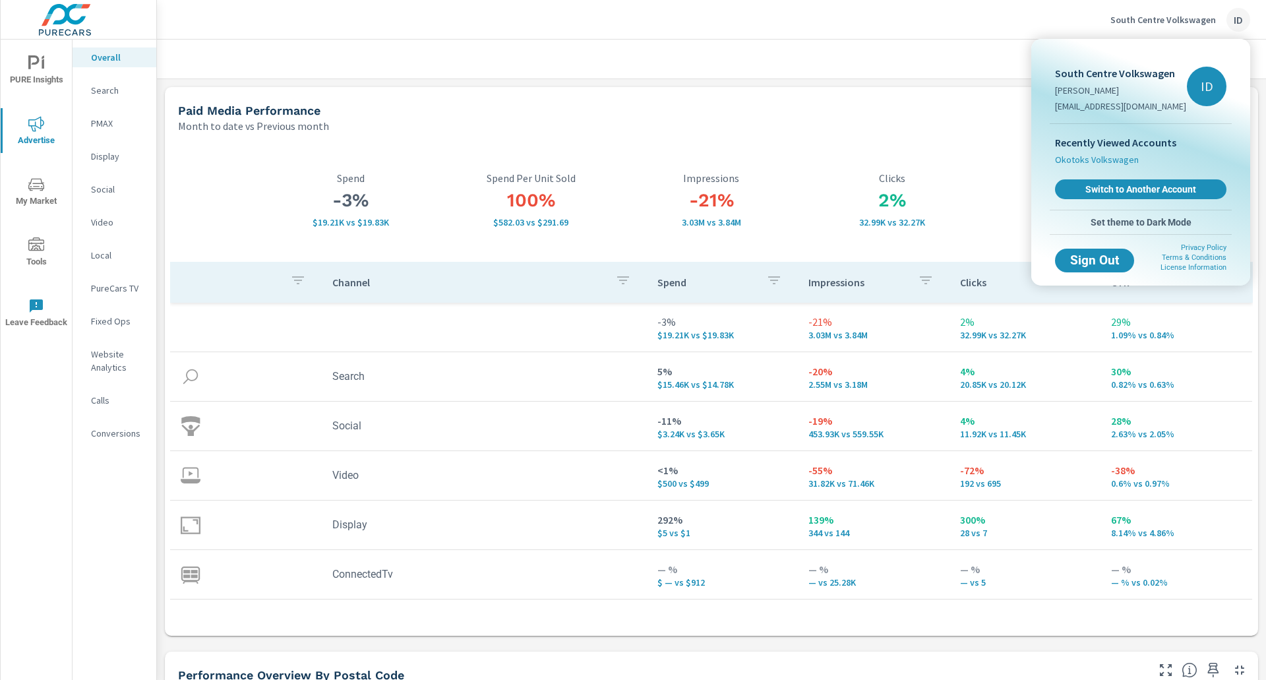
click at [1109, 159] on span "Okotoks Volkswagen" at bounding box center [1097, 159] width 84 height 13
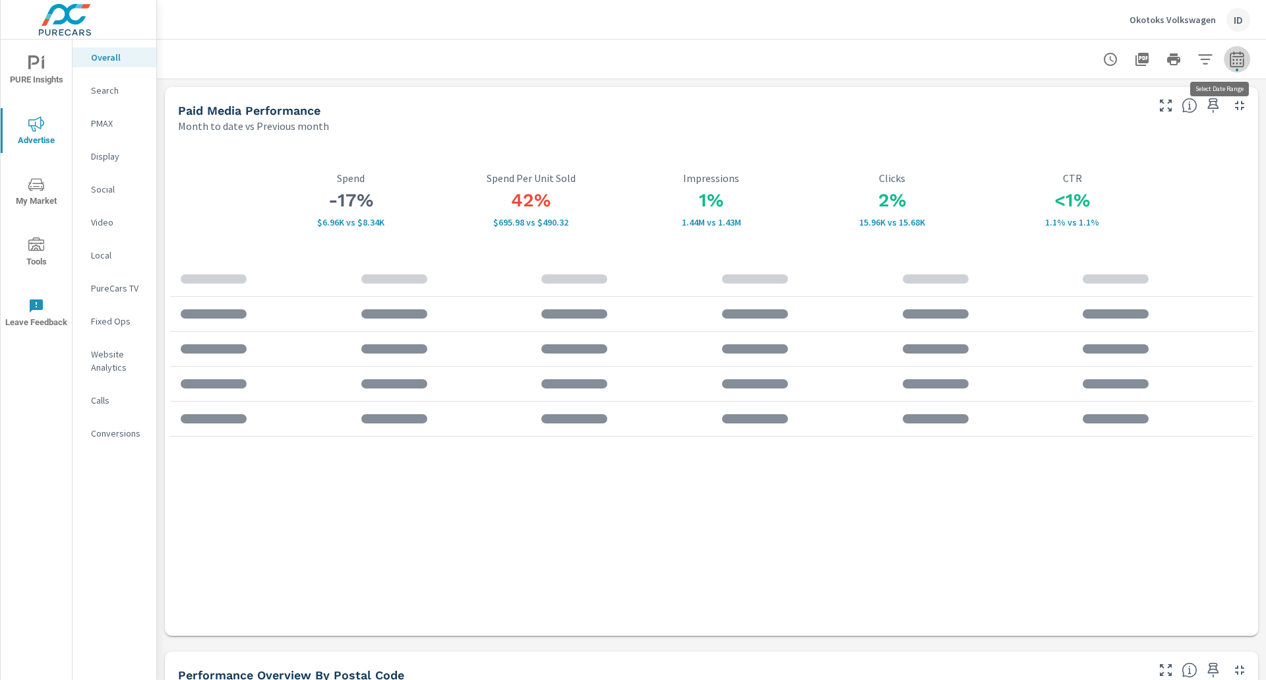
click at [1229, 66] on icon "button" at bounding box center [1236, 59] width 14 height 16
select select "Month to date"
select select "Previous month"
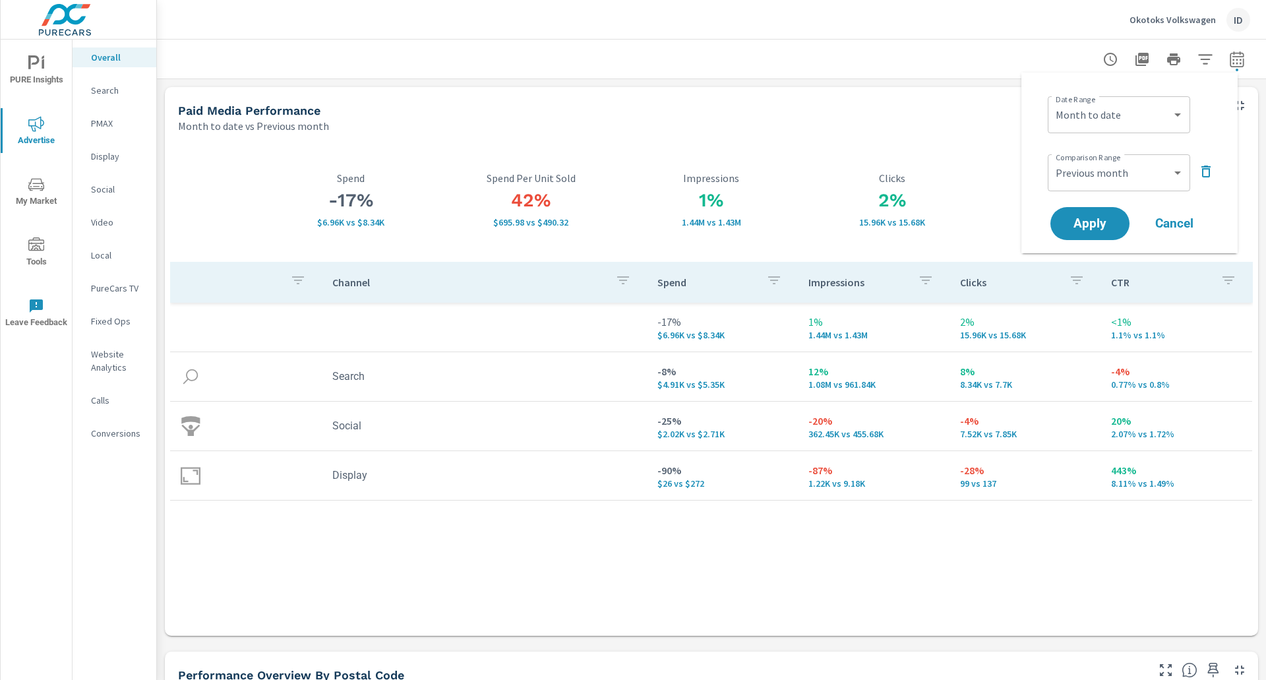
click at [880, 89] on div "Paid Media Performance Month to date vs Previous month" at bounding box center [657, 110] width 985 height 47
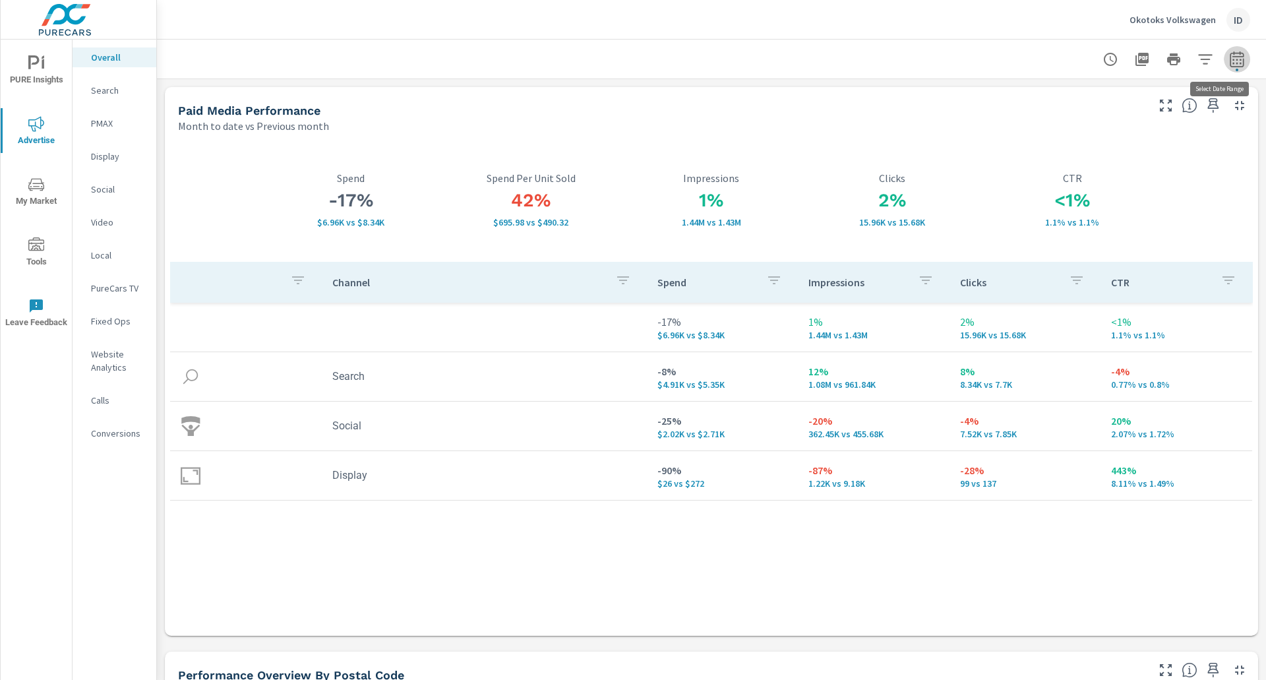
click at [1232, 62] on icon "button" at bounding box center [1236, 61] width 9 height 5
select select "Month to date"
select select "Previous month"
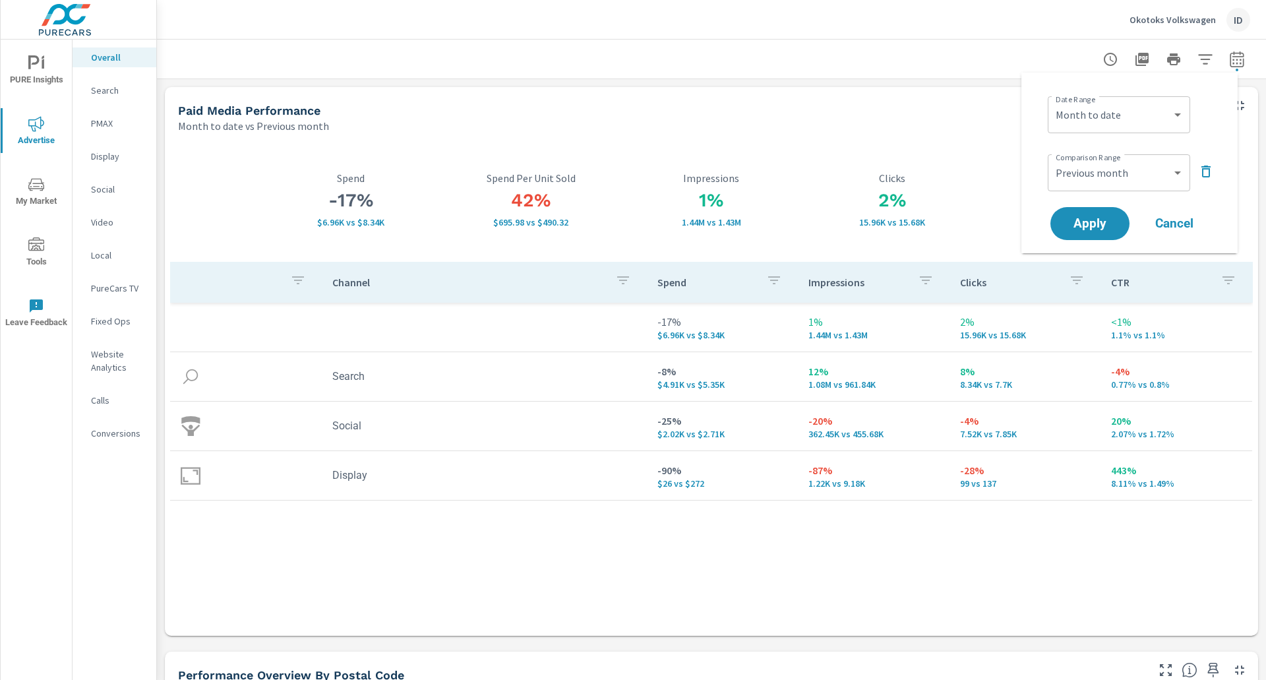
drag, startPoint x: 104, startPoint y: 112, endPoint x: 100, endPoint y: 123, distance: 11.9
click at [100, 123] on nav "Overall Search PMAX Display Social Video Local PureCars TV Fixed Ops Website An…" at bounding box center [115, 251] width 84 height 422
click at [100, 123] on p "PMAX" at bounding box center [118, 123] width 55 height 13
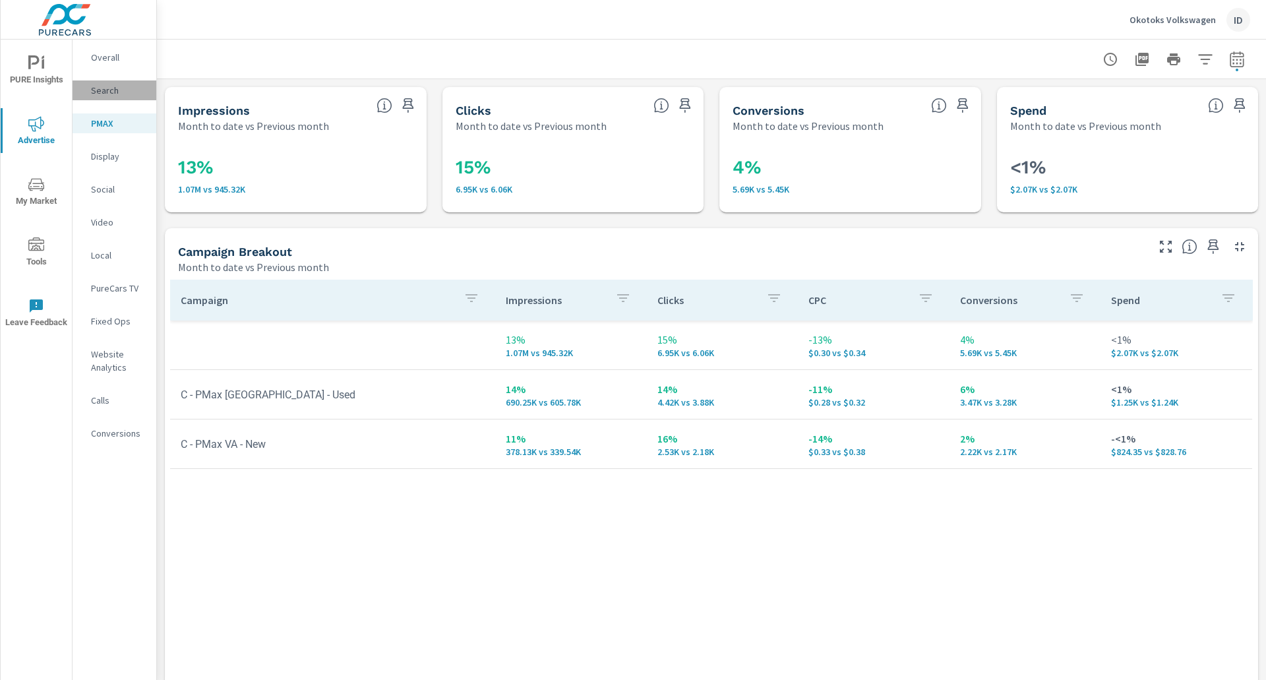
click at [151, 85] on div "Search" at bounding box center [115, 90] width 84 height 20
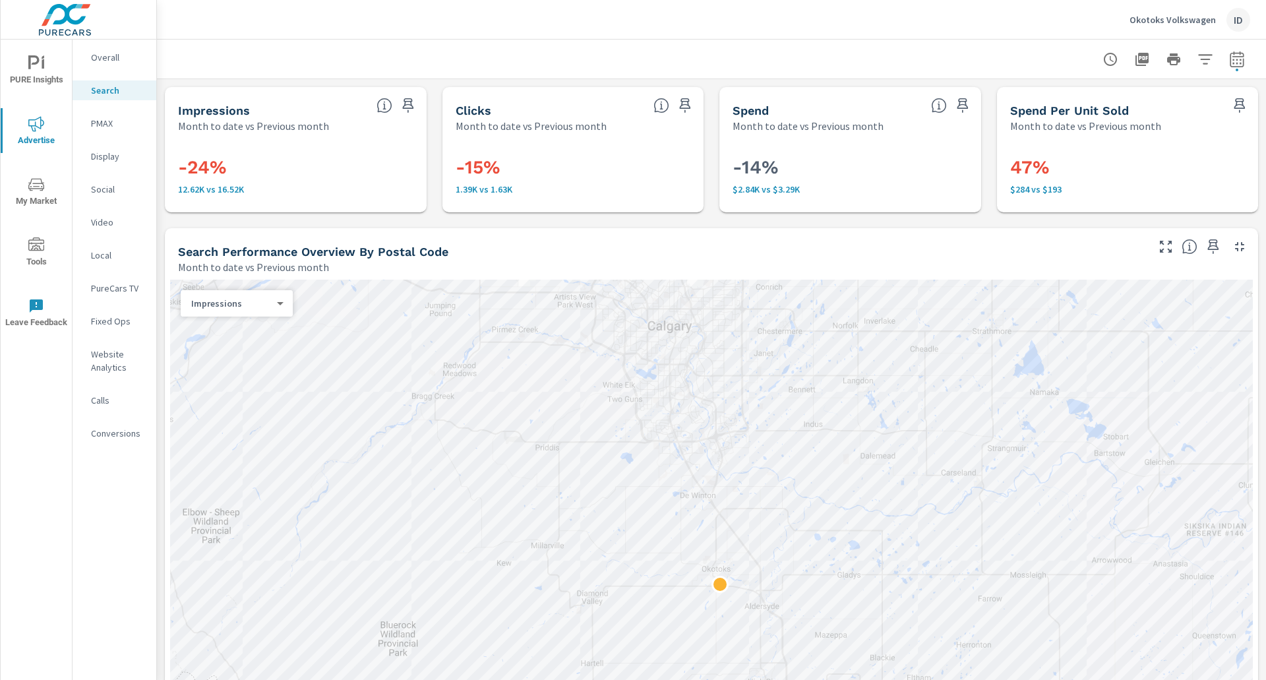
click at [1129, 24] on button "Okotoks Volkswagen ID" at bounding box center [1189, 19] width 131 height 39
